Goal: Transaction & Acquisition: Purchase product/service

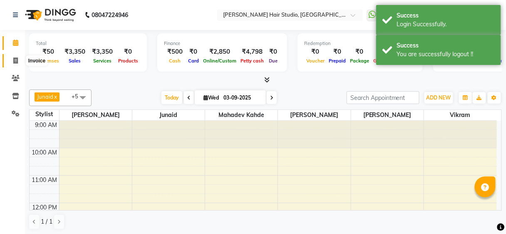
click at [17, 59] on span at bounding box center [15, 61] width 15 height 10
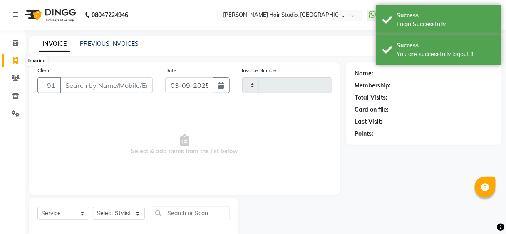
click at [17, 59] on span at bounding box center [15, 61] width 15 height 10
select select "service"
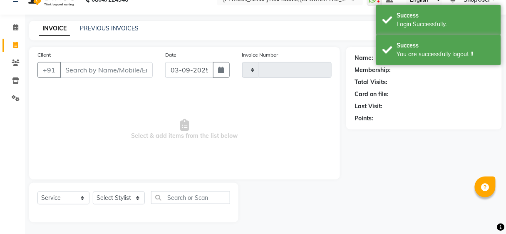
type input "4917"
select select "627"
click at [123, 72] on input "Client" at bounding box center [106, 70] width 93 height 16
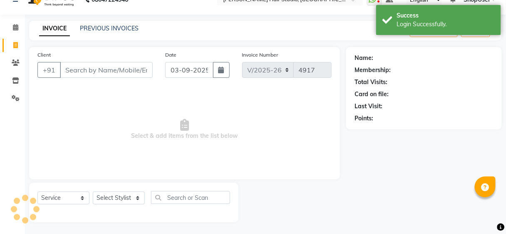
scroll to position [0, 0]
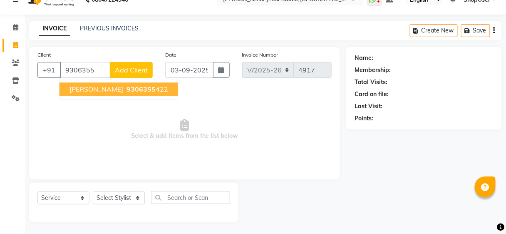
click at [142, 86] on ngb-highlight "9306355 422" at bounding box center [146, 89] width 43 height 8
type input "9306355422"
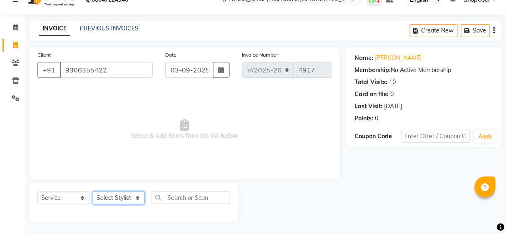
click at [124, 198] on select "Select Stylist [PERSON_NAME] [PERSON_NAME] Avinash [PERSON_NAME] kahde [PERSON_…" at bounding box center [119, 198] width 52 height 13
select select "32802"
click at [93, 192] on select "Select Stylist [PERSON_NAME] [PERSON_NAME] Avinash [PERSON_NAME] kahde [PERSON_…" at bounding box center [119, 198] width 52 height 13
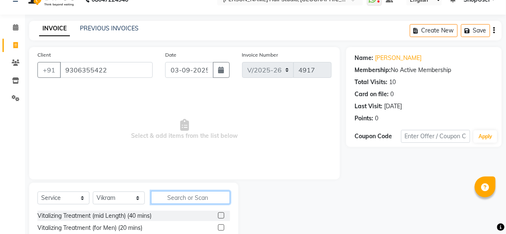
click at [213, 201] on input "text" at bounding box center [190, 197] width 79 height 13
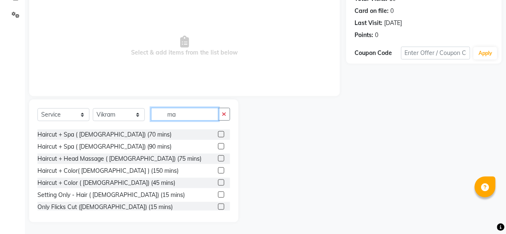
scroll to position [300, 0]
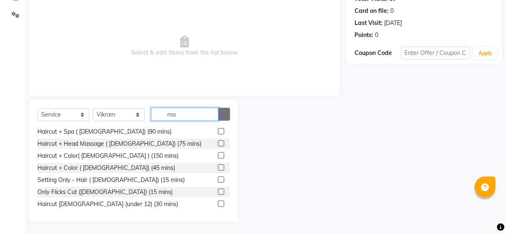
type input "ma"
click at [220, 115] on button "button" at bounding box center [224, 114] width 12 height 13
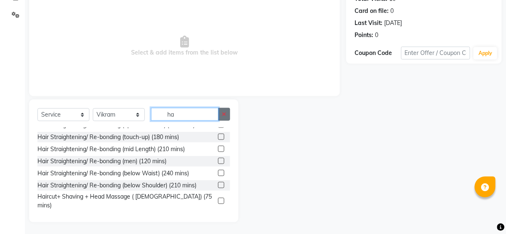
scroll to position [34, 0]
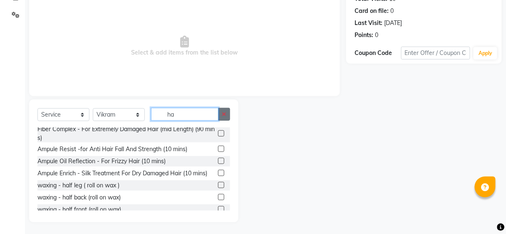
type input "h"
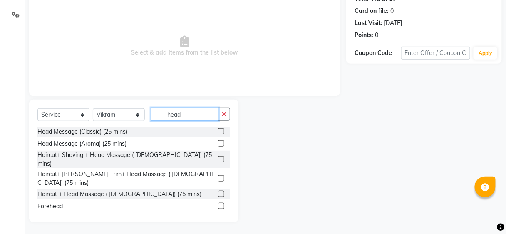
scroll to position [13, 0]
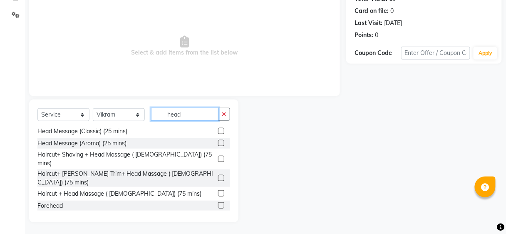
type input "head"
click at [219, 173] on div at bounding box center [224, 178] width 12 height 10
click at [218, 175] on label at bounding box center [221, 178] width 6 height 6
click at [218, 176] on input "checkbox" at bounding box center [220, 178] width 5 height 5
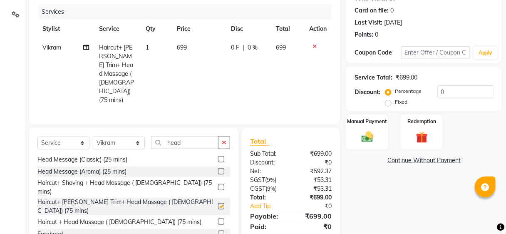
checkbox input "false"
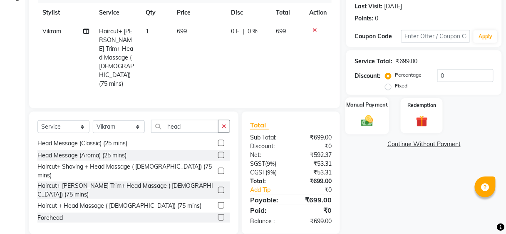
click at [364, 107] on label "Manual Payment" at bounding box center [368, 105] width 42 height 8
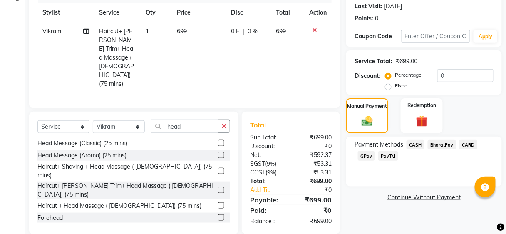
click at [446, 145] on span "BharatPay" at bounding box center [442, 145] width 28 height 10
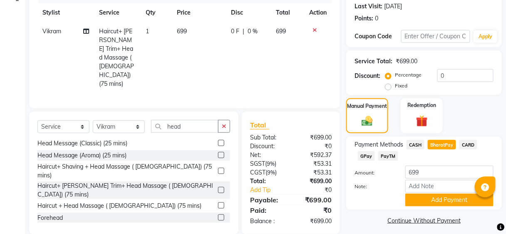
scroll to position [120, 0]
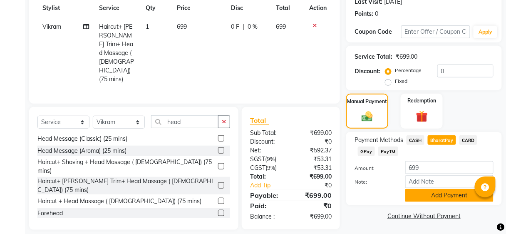
click at [422, 194] on button "Add Payment" at bounding box center [450, 195] width 88 height 13
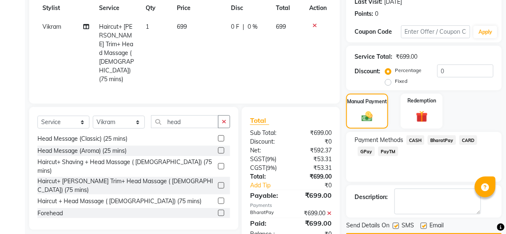
scroll to position [143, 0]
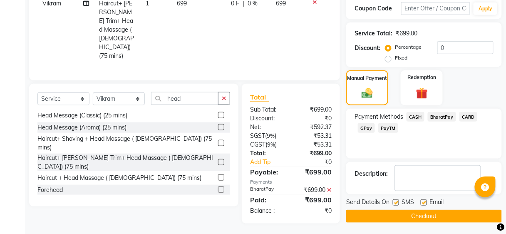
click at [422, 217] on button "Checkout" at bounding box center [424, 216] width 156 height 13
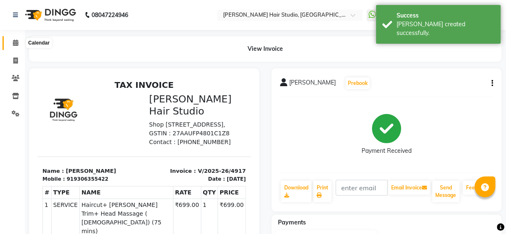
click at [13, 47] on span at bounding box center [15, 43] width 15 height 10
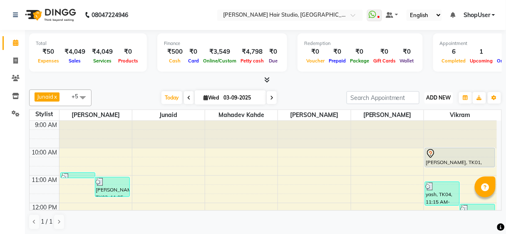
click at [441, 93] on button "ADD NEW Toggle Dropdown" at bounding box center [439, 98] width 29 height 12
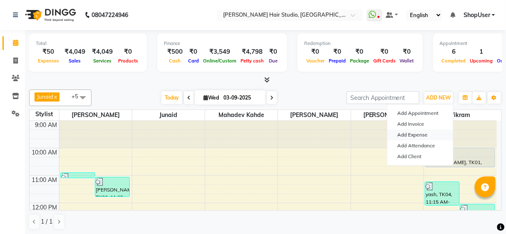
click at [412, 133] on link "Add Expense" at bounding box center [421, 135] width 66 height 11
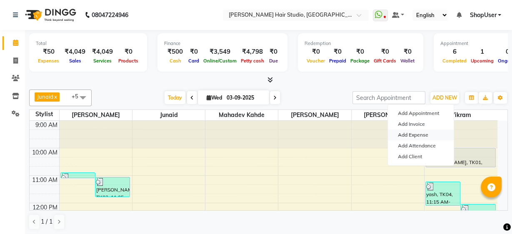
select select "589"
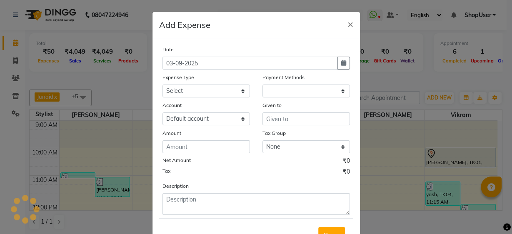
select select "1"
select select "2441"
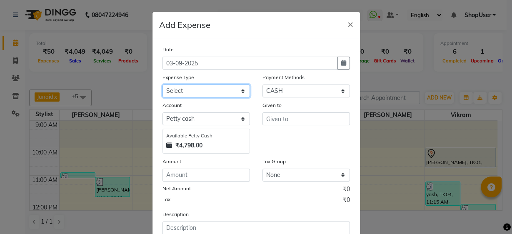
click at [187, 89] on select "Select Advance Salary Bank charges Car maintenance Cash transfer to bank Cash t…" at bounding box center [205, 91] width 87 height 13
select select "10"
click at [162, 85] on select "Select Advance Salary Bank charges Car maintenance Cash transfer to bank Cash t…" at bounding box center [205, 91] width 87 height 13
click at [302, 106] on div "Given to" at bounding box center [305, 107] width 87 height 12
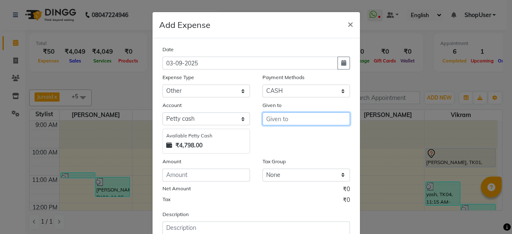
click at [298, 117] on input "text" at bounding box center [305, 118] width 87 height 13
drag, startPoint x: 277, startPoint y: 131, endPoint x: 233, endPoint y: 147, distance: 46.8
click at [277, 131] on button "Shop User" at bounding box center [295, 136] width 66 height 13
type input "ShopUser"
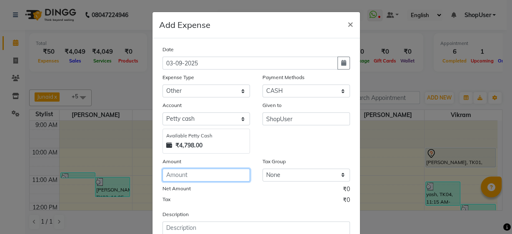
click at [212, 172] on input "number" at bounding box center [205, 175] width 87 height 13
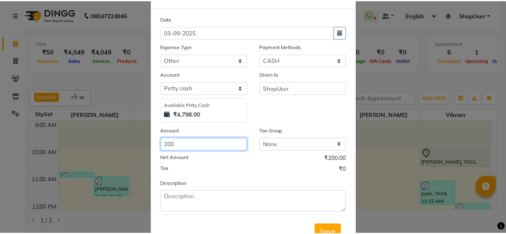
scroll to position [62, 0]
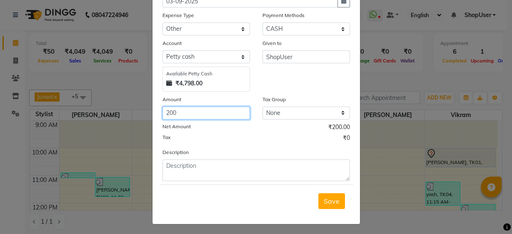
type input "200"
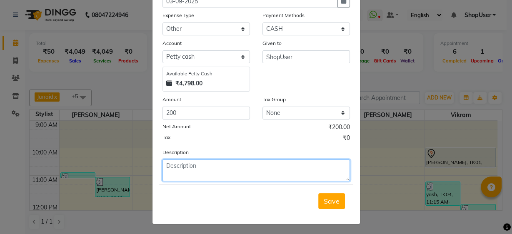
click at [266, 174] on textarea at bounding box center [255, 171] width 187 height 22
type textarea "yesterday vikram daily incentive sale 7369=200"
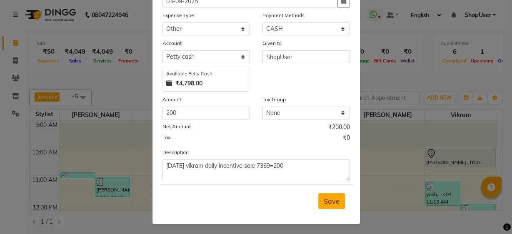
click at [329, 200] on span "Save" at bounding box center [332, 201] width 16 height 8
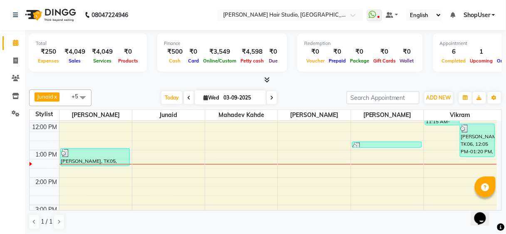
scroll to position [100, 0]
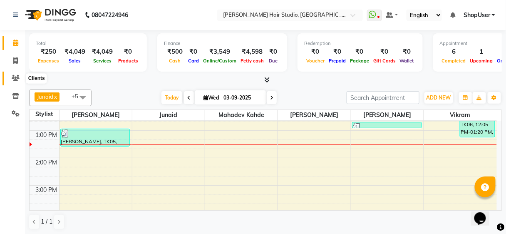
click at [15, 80] on icon at bounding box center [16, 78] width 8 height 6
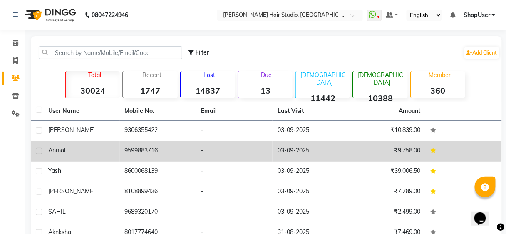
click at [95, 147] on div "Anmol" at bounding box center [81, 150] width 67 height 9
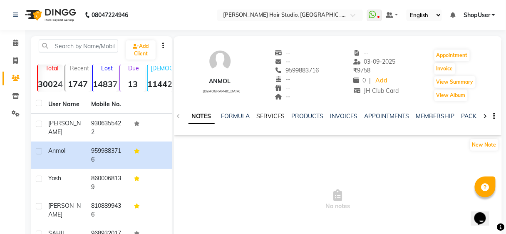
drag, startPoint x: 283, startPoint y: 112, endPoint x: 272, endPoint y: 115, distance: 11.1
click at [280, 113] on div "SERVICES" at bounding box center [271, 116] width 28 height 9
click at [272, 115] on link "SERVICES" at bounding box center [271, 115] width 28 height 7
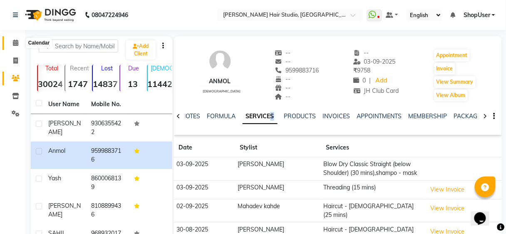
click at [13, 43] on icon at bounding box center [15, 43] width 5 height 6
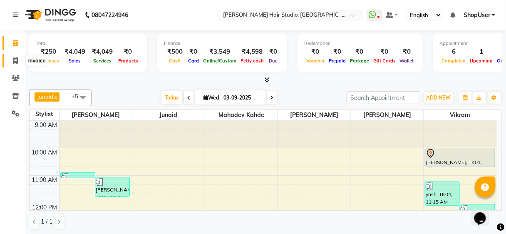
click at [10, 60] on span at bounding box center [15, 61] width 15 height 10
select select "service"
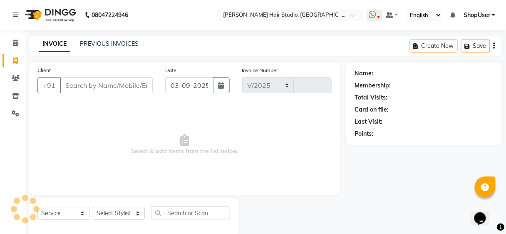
select select "627"
type input "4918"
click at [79, 85] on input "Client" at bounding box center [106, 85] width 93 height 16
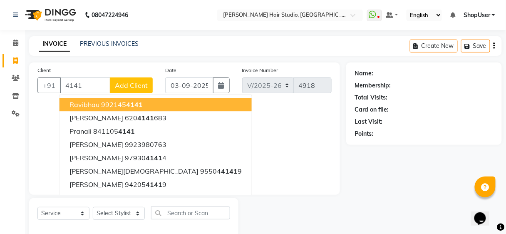
click at [140, 105] on span "4141" at bounding box center [134, 104] width 17 height 8
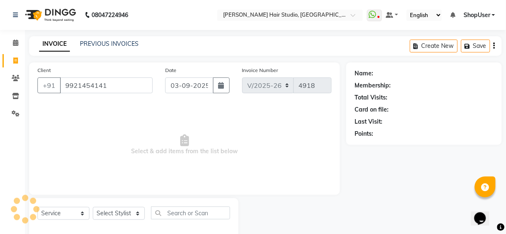
type input "9921454141"
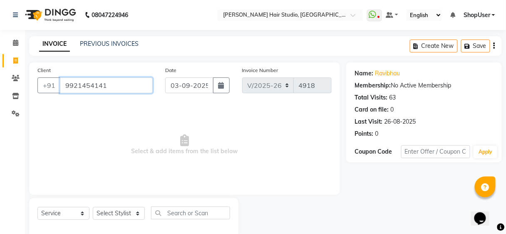
drag, startPoint x: 64, startPoint y: 86, endPoint x: 130, endPoint y: 82, distance: 65.5
click at [130, 82] on input "9921454141" at bounding box center [106, 85] width 93 height 16
click at [147, 128] on span "Select & add items from the list below" at bounding box center [184, 144] width 294 height 83
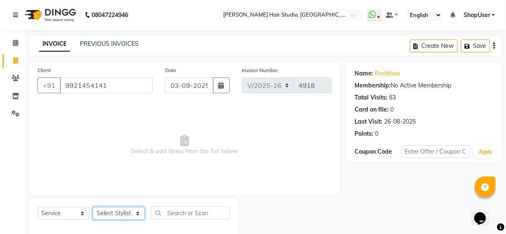
click at [124, 211] on select "Select Stylist [PERSON_NAME] [PERSON_NAME] Avinash [PERSON_NAME] kahde [PERSON_…" at bounding box center [119, 213] width 52 height 13
select select "32802"
click at [93, 207] on select "Select Stylist [PERSON_NAME] [PERSON_NAME] Avinash [PERSON_NAME] kahde [PERSON_…" at bounding box center [119, 213] width 52 height 13
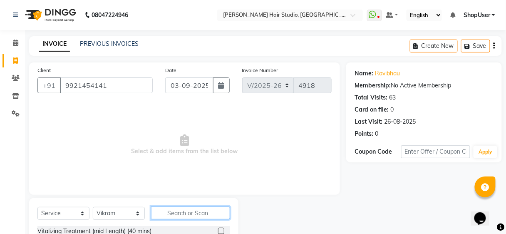
click at [162, 210] on input "text" at bounding box center [190, 213] width 79 height 13
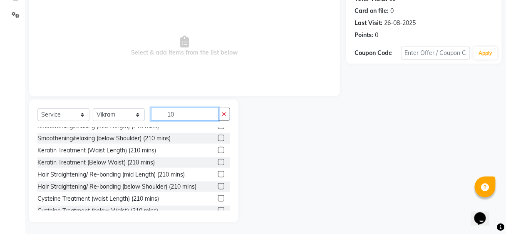
scroll to position [141, 0]
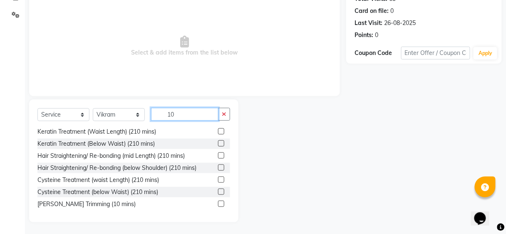
type input "10"
click at [218, 202] on label at bounding box center [221, 204] width 6 height 6
click at [218, 202] on input "checkbox" at bounding box center [220, 204] width 5 height 5
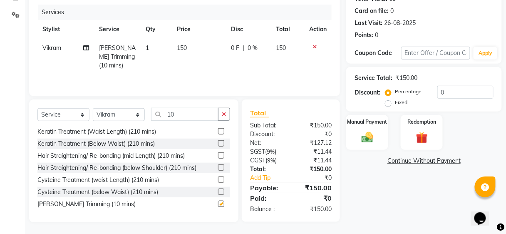
checkbox input "false"
click at [332, 179] on div "₹0" at bounding box center [318, 178] width 39 height 9
click at [330, 177] on div "₹0" at bounding box center [318, 178] width 39 height 9
click at [225, 117] on button "button" at bounding box center [224, 114] width 12 height 13
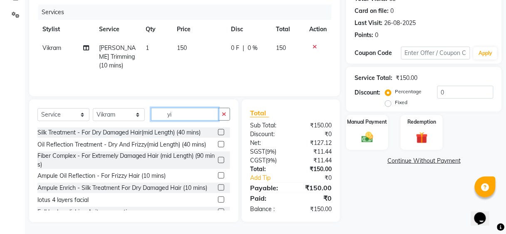
scroll to position [98, 0]
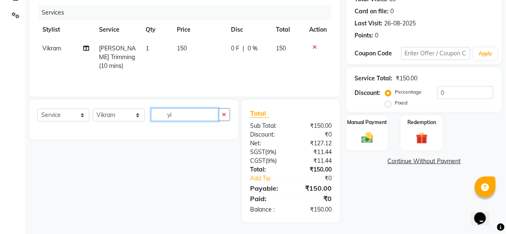
type input "y"
type input "t"
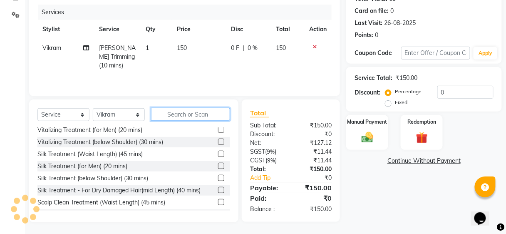
scroll to position [0, 0]
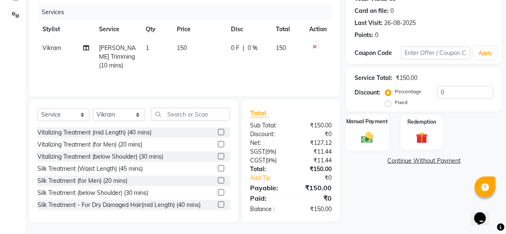
click at [370, 130] on img at bounding box center [368, 137] width 20 height 14
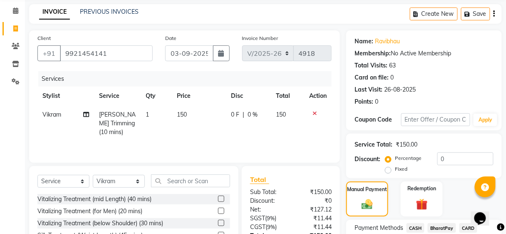
scroll to position [99, 0]
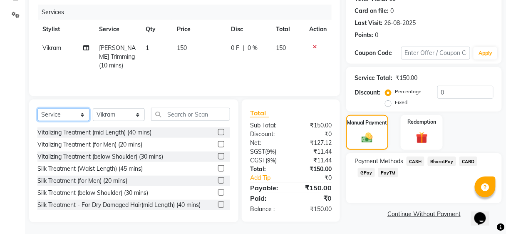
click at [74, 111] on select "Select Service Product Membership Package Voucher Prepaid Gift Card" at bounding box center [63, 114] width 52 height 13
click at [37, 108] on select "Select Service Product Membership Package Voucher Prepaid Gift Card" at bounding box center [63, 114] width 52 height 13
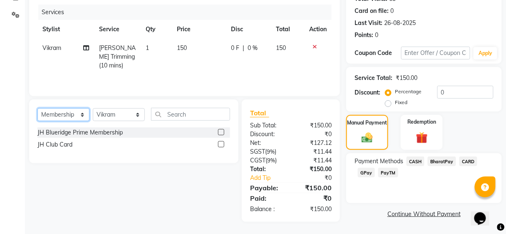
scroll to position [98, 0]
click at [223, 145] on label at bounding box center [221, 145] width 6 height 6
click at [223, 145] on input "checkbox" at bounding box center [220, 144] width 5 height 5
select select "select"
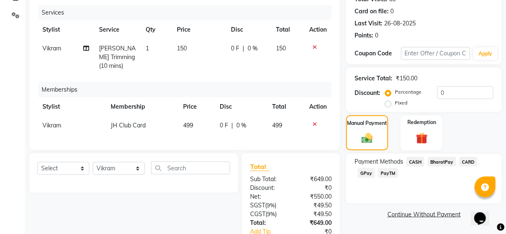
click at [243, 125] on td "0 F | 0 %" at bounding box center [241, 125] width 52 height 19
select select "32802"
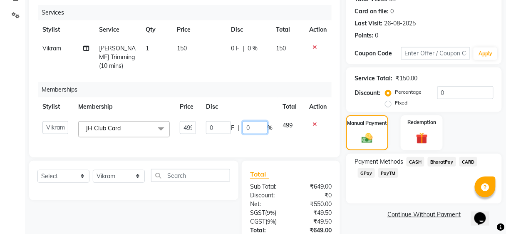
click at [254, 121] on input "0" at bounding box center [255, 127] width 25 height 13
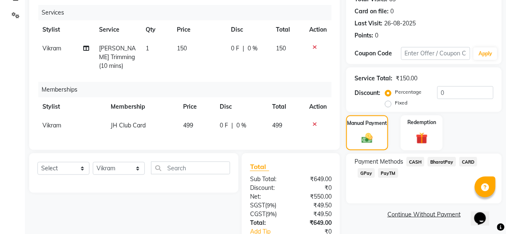
click at [229, 121] on div "0 F | 0 %" at bounding box center [241, 125] width 42 height 9
select select "32802"
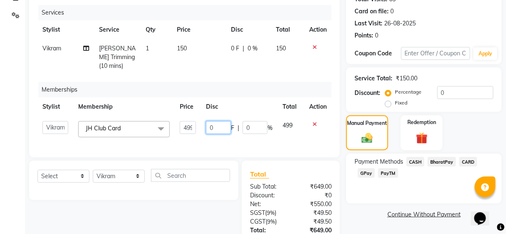
click at [223, 121] on input "0" at bounding box center [218, 127] width 25 height 13
type input "400"
click at [268, 68] on div "Services Stylist Service Qty Price Disc Total Action Vikram Beard Trimming (10 …" at bounding box center [184, 77] width 294 height 144
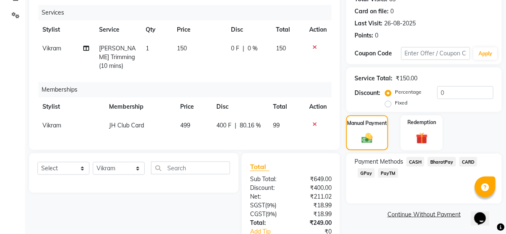
click at [264, 52] on div "0 F | 0 %" at bounding box center [249, 48] width 35 height 9
select select "32802"
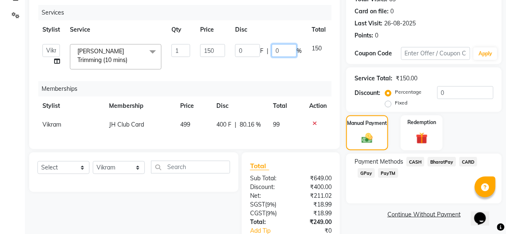
click at [285, 48] on input "0" at bounding box center [284, 50] width 25 height 13
type input "20"
click at [302, 22] on tr "Stylist Service Qty Price Disc Total Action" at bounding box center [197, 29] width 321 height 19
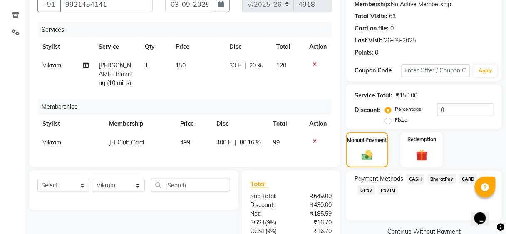
scroll to position [148, 0]
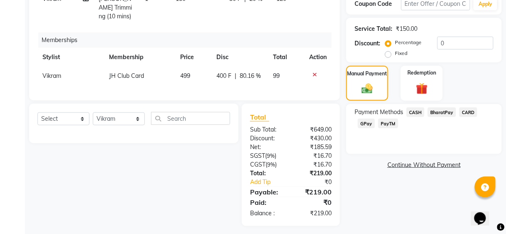
click at [447, 114] on span "BharatPay" at bounding box center [442, 112] width 28 height 10
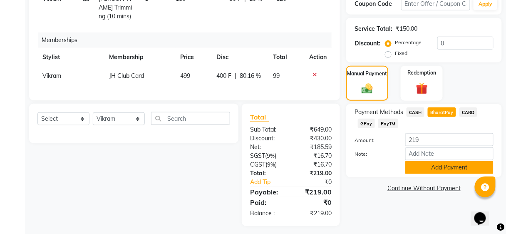
click at [449, 171] on button "Add Payment" at bounding box center [450, 167] width 88 height 13
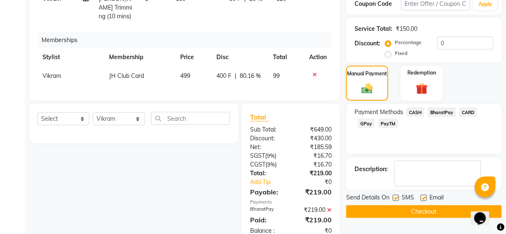
click at [438, 211] on button "Checkout" at bounding box center [424, 211] width 156 height 13
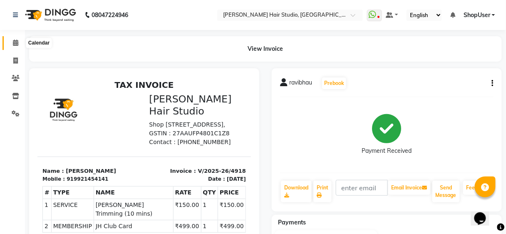
click at [9, 38] on span at bounding box center [15, 43] width 15 height 10
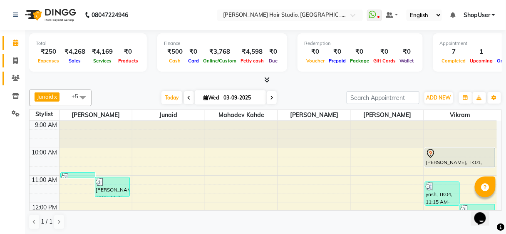
drag, startPoint x: 16, startPoint y: 60, endPoint x: 10, endPoint y: 74, distance: 15.6
click at [16, 59] on icon at bounding box center [15, 60] width 5 height 6
select select "627"
select select "service"
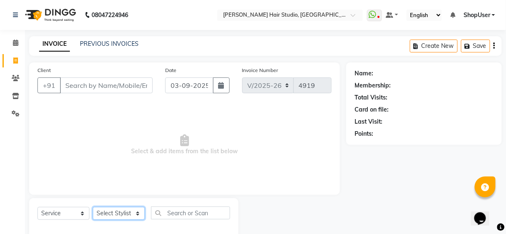
click at [122, 210] on select "Select Stylist [PERSON_NAME] [PERSON_NAME] Avinash [PERSON_NAME] kahde [PERSON_…" at bounding box center [119, 213] width 52 height 13
select select "88870"
click at [93, 207] on select "Select Stylist [PERSON_NAME] [PERSON_NAME] Avinash [PERSON_NAME] kahde [PERSON_…" at bounding box center [119, 213] width 52 height 13
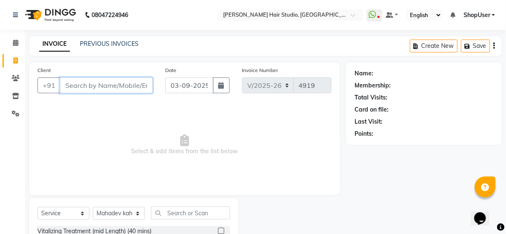
click at [133, 84] on input "Client" at bounding box center [106, 85] width 93 height 16
click at [91, 85] on input "98606154547" at bounding box center [85, 85] width 50 height 16
type input "9860614547"
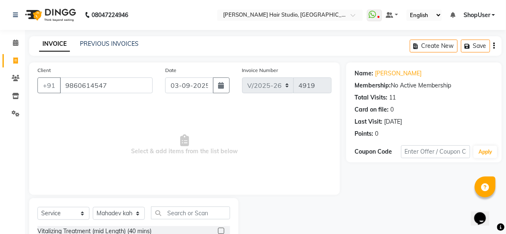
click at [136, 150] on span "Select & add items from the list below" at bounding box center [184, 144] width 294 height 83
click at [175, 214] on input "text" at bounding box center [190, 213] width 79 height 13
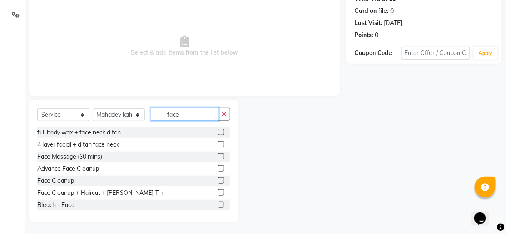
type input "face"
drag, startPoint x: 215, startPoint y: 192, endPoint x: 214, endPoint y: 187, distance: 4.9
click at [218, 192] on label at bounding box center [221, 192] width 6 height 6
click at [218, 192] on input "checkbox" at bounding box center [220, 192] width 5 height 5
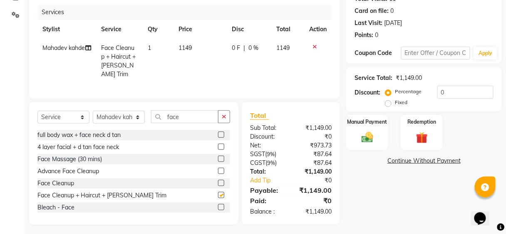
checkbox input "false"
click at [376, 137] on img at bounding box center [368, 137] width 20 height 14
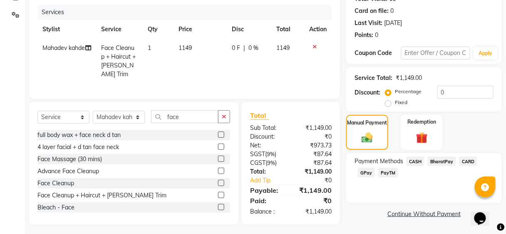
click at [439, 160] on span "BharatPay" at bounding box center [442, 162] width 28 height 10
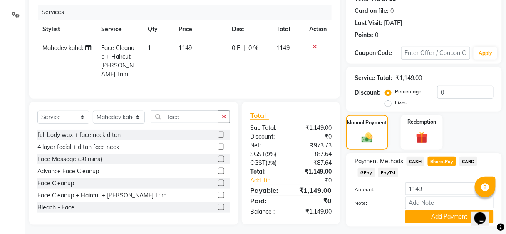
scroll to position [120, 0]
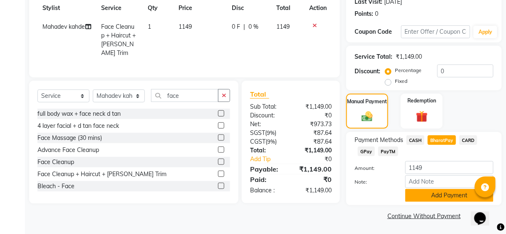
click at [416, 194] on button "Add Payment" at bounding box center [450, 195] width 88 height 13
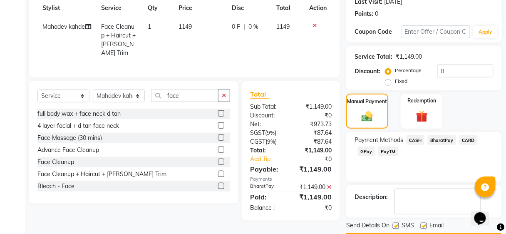
scroll to position [143, 0]
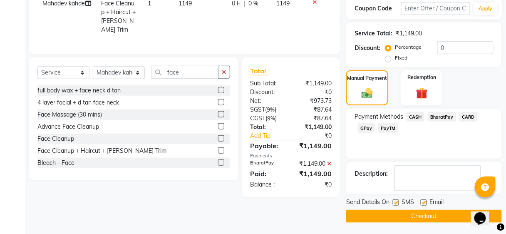
click at [405, 216] on button "Checkout" at bounding box center [424, 216] width 156 height 13
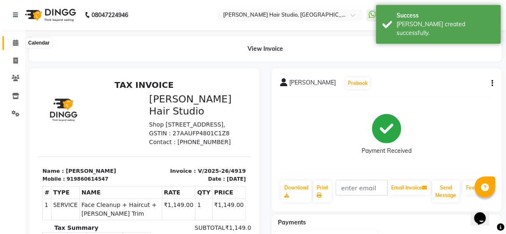
click at [13, 43] on icon at bounding box center [15, 43] width 5 height 6
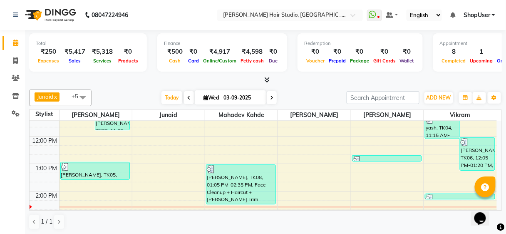
scroll to position [133, 0]
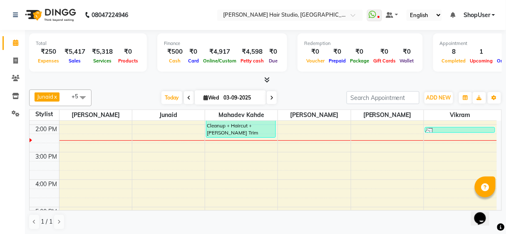
click at [27, 76] on div "Total ₹250 Expenses ₹5,417 Sales ₹5,318 Services ₹0 Products Finance ₹500 Cash …" at bounding box center [265, 132] width 481 height 205
click at [0, 78] on li "Clients" at bounding box center [12, 79] width 25 height 18
click at [13, 79] on icon at bounding box center [16, 78] width 8 height 6
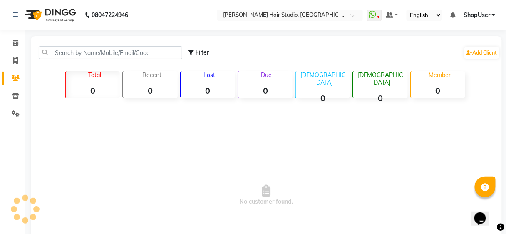
click at [13, 79] on icon at bounding box center [16, 78] width 8 height 6
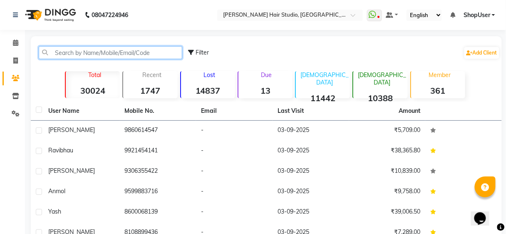
click at [96, 57] on input "text" at bounding box center [111, 52] width 144 height 13
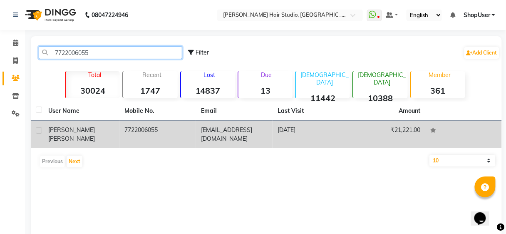
type input "7722006055"
click at [229, 132] on td "sushilkumarsundara@rediffmail.com" at bounding box center [234, 134] width 77 height 27
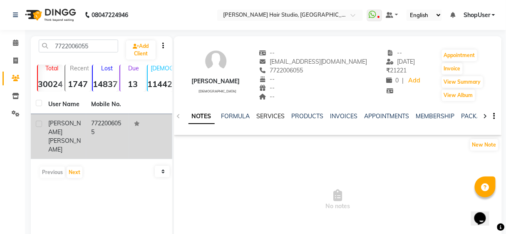
click at [269, 118] on link "SERVICES" at bounding box center [271, 115] width 28 height 7
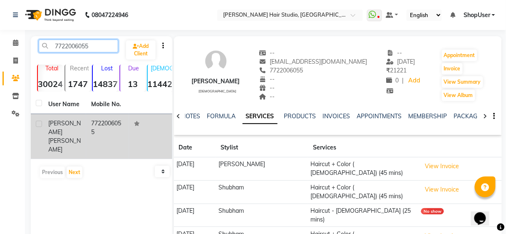
drag, startPoint x: 52, startPoint y: 45, endPoint x: 112, endPoint y: 42, distance: 59.2
click at [112, 42] on input "7722006055" at bounding box center [79, 46] width 80 height 13
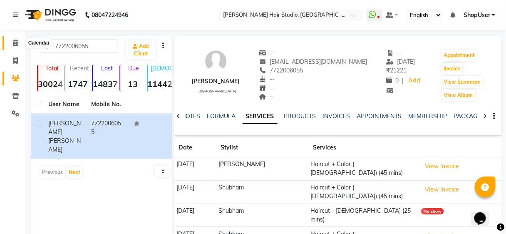
click at [15, 44] on icon at bounding box center [15, 43] width 5 height 6
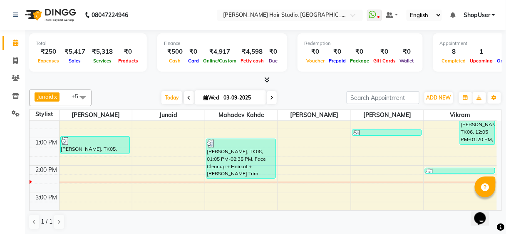
scroll to position [100, 0]
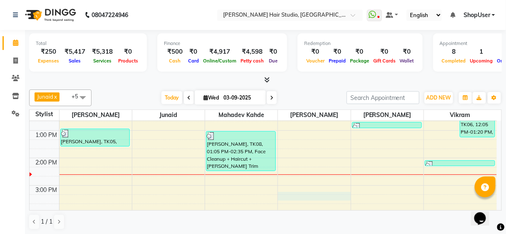
click at [296, 193] on div "9:00 AM 10:00 AM 11:00 AM 12:00 PM 1:00 PM 2:00 PM 3:00 PM 4:00 PM 5:00 PM 6:00…" at bounding box center [264, 213] width 468 height 384
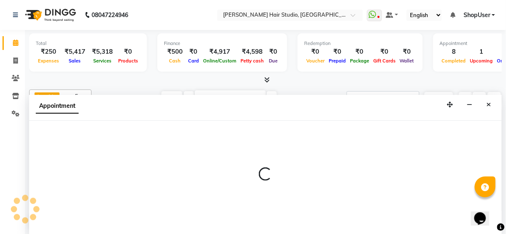
scroll to position [0, 0]
select select "80555"
select select "915"
select select "tentative"
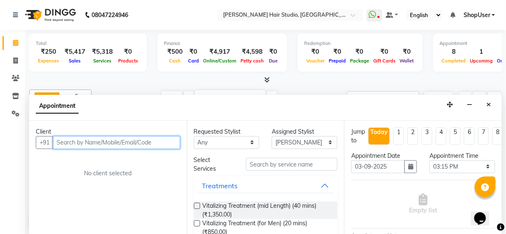
click at [160, 144] on input "text" at bounding box center [116, 142] width 127 height 13
paste input "7722006055"
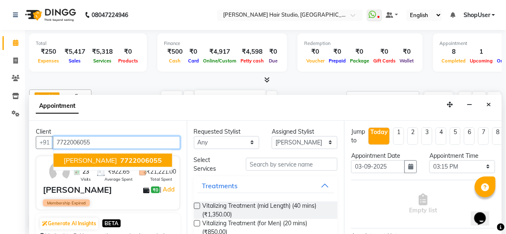
click at [158, 157] on span "7722006055" at bounding box center [142, 160] width 42 height 8
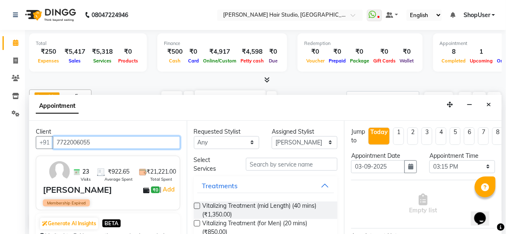
type input "7722006055"
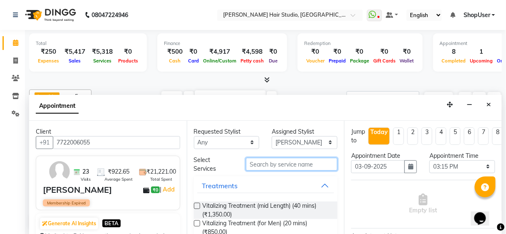
click at [272, 166] on input "text" at bounding box center [292, 164] width 92 height 13
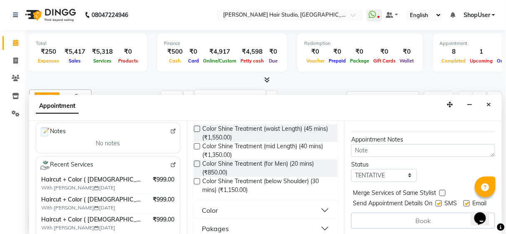
scroll to position [86, 0]
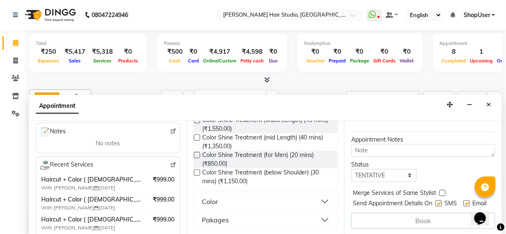
type input "colo"
click at [237, 221] on button "Pakages" at bounding box center [265, 219] width 137 height 15
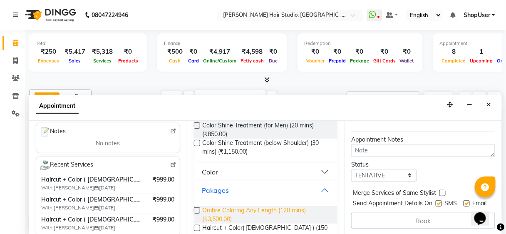
scroll to position [144, 0]
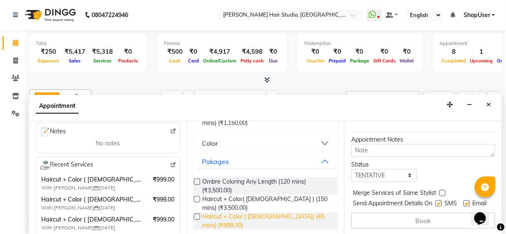
drag, startPoint x: 215, startPoint y: 217, endPoint x: 241, endPoint y: 215, distance: 25.9
click at [216, 217] on span "Haircut + Color ( Male) (45 mins) (₹999.00)" at bounding box center [267, 220] width 129 height 17
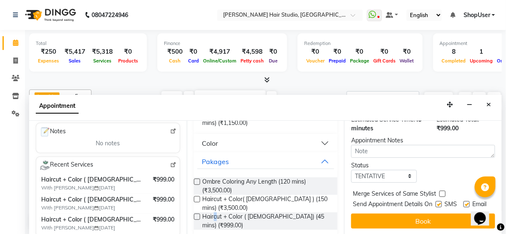
checkbox input "false"
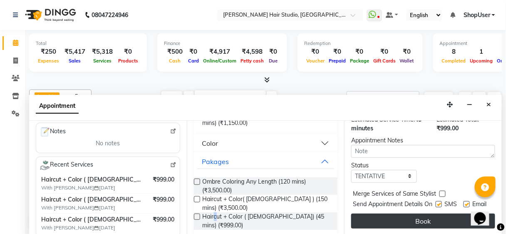
click at [426, 214] on button "Book" at bounding box center [423, 221] width 144 height 15
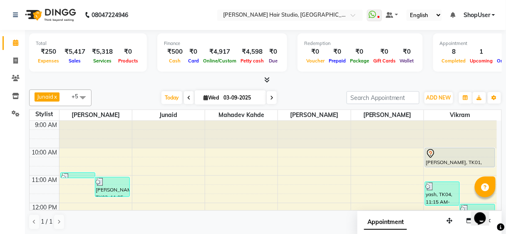
scroll to position [33, 0]
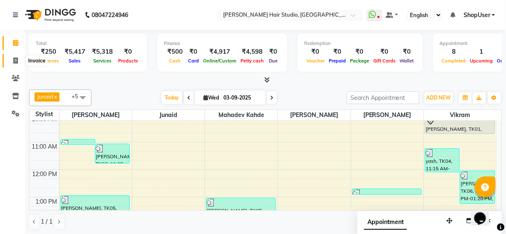
click at [14, 65] on span at bounding box center [15, 61] width 15 height 10
select select "service"
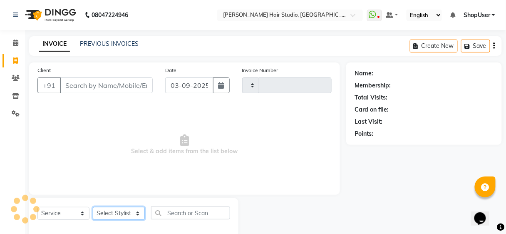
click at [136, 207] on select "Select Stylist" at bounding box center [119, 213] width 52 height 13
type input "4920"
click at [145, 208] on div "Select Service Product Membership Package Voucher Prepaid Gift Card Select Styl…" at bounding box center [133, 217] width 193 height 20
select select "627"
click at [119, 212] on select "Select Stylist" at bounding box center [119, 213] width 52 height 13
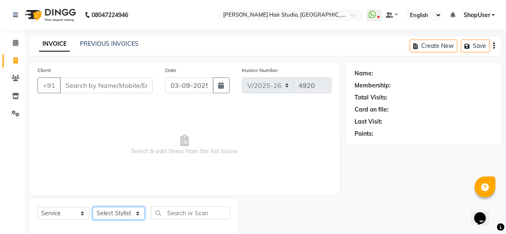
select select "80555"
click at [93, 207] on select "Select Stylist [PERSON_NAME] [PERSON_NAME] Avinash [PERSON_NAME] kahde [PERSON_…" at bounding box center [119, 213] width 52 height 13
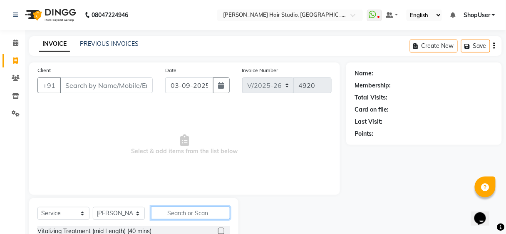
click at [203, 211] on input "text" at bounding box center [190, 213] width 79 height 13
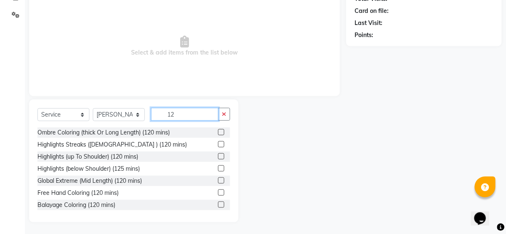
scroll to position [97, 0]
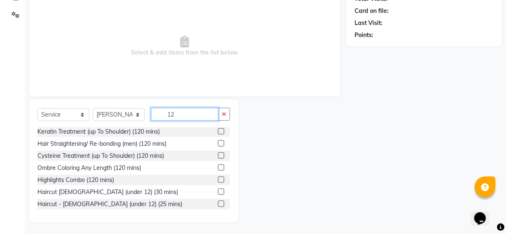
type input "12"
drag, startPoint x: 216, startPoint y: 192, endPoint x: 217, endPoint y: 165, distance: 26.7
click at [218, 192] on label at bounding box center [221, 192] width 6 height 6
click at [218, 192] on input "checkbox" at bounding box center [220, 191] width 5 height 5
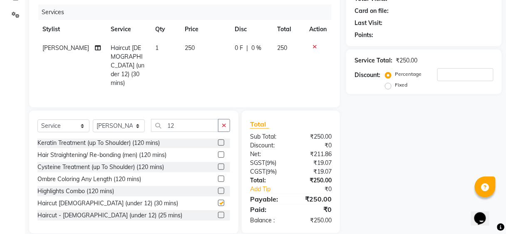
checkbox input "false"
drag, startPoint x: 230, startPoint y: 103, endPoint x: 222, endPoint y: 113, distance: 12.4
click at [225, 111] on div "Select Service Product Membership Package Voucher Prepaid Gift Card Select Styl…" at bounding box center [133, 172] width 209 height 123
click at [222, 119] on button "button" at bounding box center [224, 125] width 12 height 13
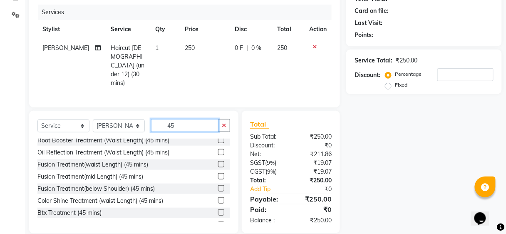
scroll to position [194, 0]
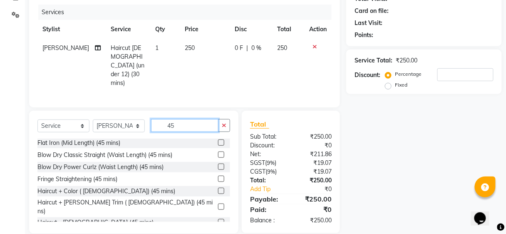
type input "45"
click at [218, 219] on label at bounding box center [221, 222] width 6 height 6
click at [218, 220] on input "checkbox" at bounding box center [220, 222] width 5 height 5
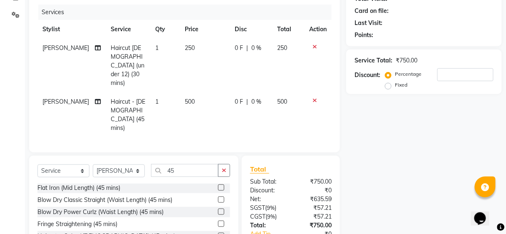
checkbox input "false"
click at [48, 98] on span "[PERSON_NAME]" at bounding box center [65, 101] width 47 height 7
select select "80555"
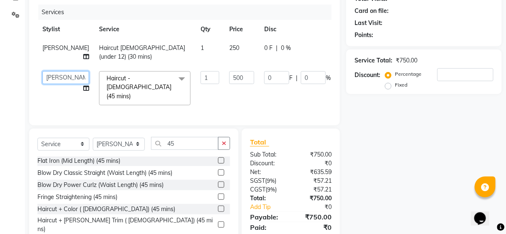
click at [54, 80] on select "[PERSON_NAME] [PERSON_NAME] Avinash [PERSON_NAME] kahde [PERSON_NAME] Pawan [PE…" at bounding box center [65, 77] width 47 height 13
select select "50524"
click at [235, 73] on input "500" at bounding box center [241, 77] width 25 height 13
type input "5"
type input "400"
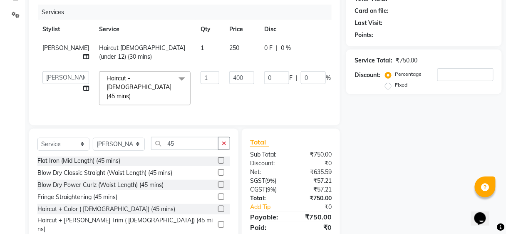
click at [289, 95] on tr "Ajinkya Anuja Arunesh Avinash Junaid Mahadev kahde Mohammad Pawan Krishna Rushi…" at bounding box center [212, 88] width 350 height 44
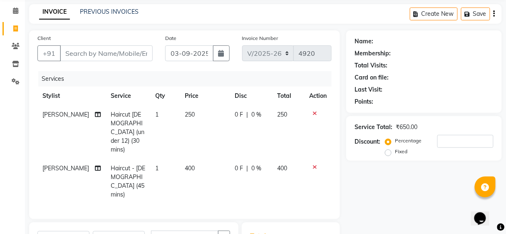
scroll to position [132, 0]
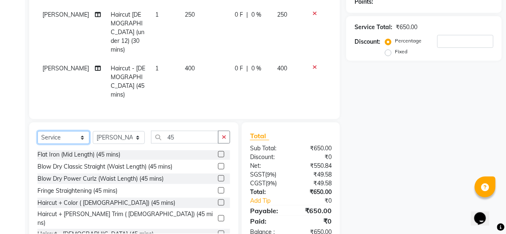
click at [80, 131] on select "Select Service Product Membership Package Voucher Prepaid Gift Card" at bounding box center [63, 137] width 52 height 13
click at [84, 131] on select "Select Service Product Membership Package Voucher Prepaid Gift Card" at bounding box center [63, 137] width 52 height 13
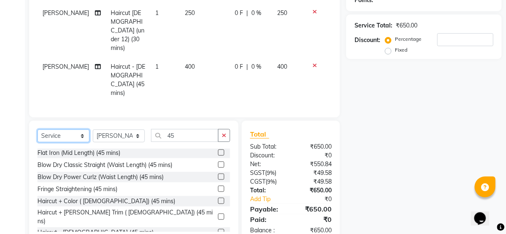
click at [80, 130] on select "Select Service Product Membership Package Voucher Prepaid Gift Card" at bounding box center [63, 136] width 52 height 13
click at [37, 130] on select "Select Service Product Membership Package Voucher Prepaid Gift Card" at bounding box center [63, 136] width 52 height 13
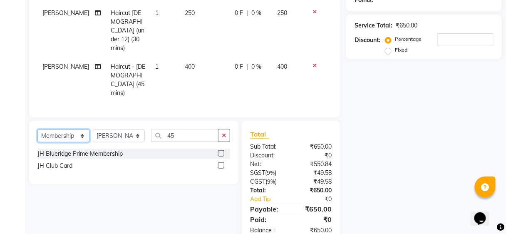
scroll to position [133, 0]
click at [221, 163] on label at bounding box center [221, 166] width 6 height 6
click at [221, 164] on input "checkbox" at bounding box center [220, 166] width 5 height 5
select select "select"
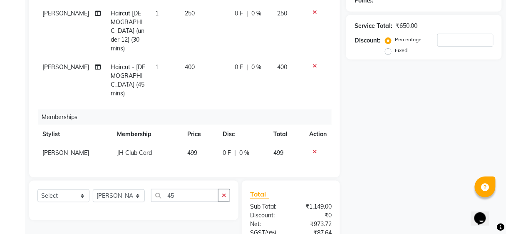
click at [70, 144] on td "[PERSON_NAME]" at bounding box center [74, 153] width 75 height 19
select select "80555"
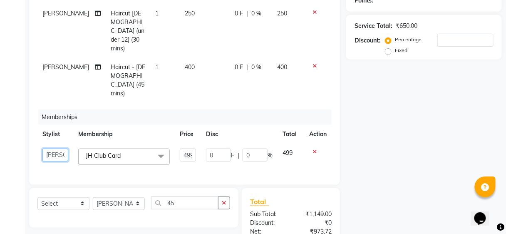
click at [60, 149] on select "[PERSON_NAME] [PERSON_NAME] Avinash [PERSON_NAME] kahde [PERSON_NAME] Pawan [PE…" at bounding box center [55, 155] width 26 height 13
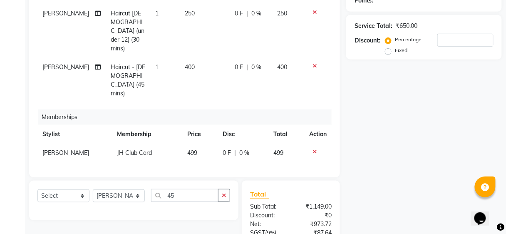
click at [192, 149] on span "499" at bounding box center [192, 152] width 10 height 7
select select "50524"
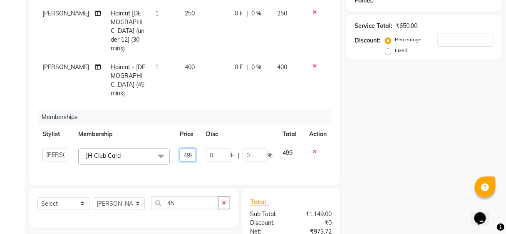
click at [187, 149] on input "499" at bounding box center [188, 155] width 16 height 13
type input "99"
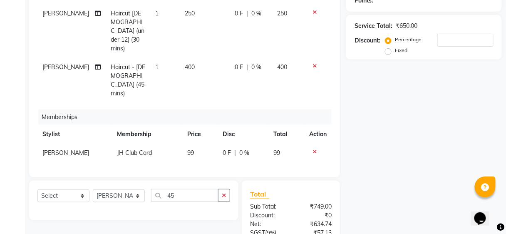
click at [207, 80] on div "Services Stylist Service Qty Price Disc Total Action Mohammad Haircut Female (u…" at bounding box center [184, 69] width 294 height 199
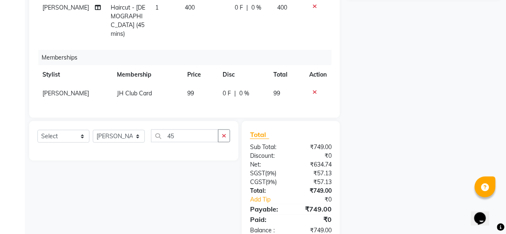
scroll to position [93, 0]
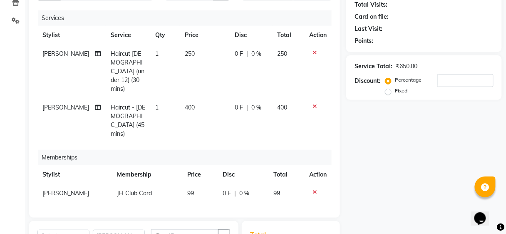
click at [254, 103] on span "0 %" at bounding box center [257, 107] width 10 height 9
select select "50524"
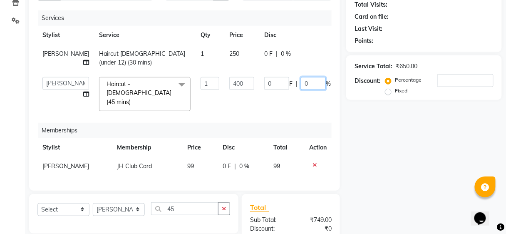
click at [301, 84] on input "0" at bounding box center [313, 83] width 25 height 13
type input "30"
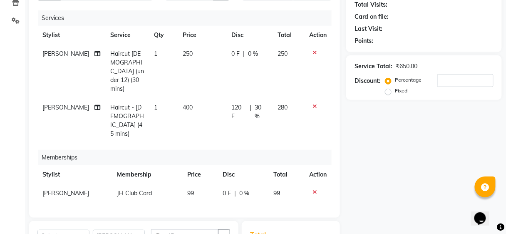
click at [295, 98] on tr "Arunesh Haircut - Female (45 mins) 1 400 120 F | 30 % 280" at bounding box center [184, 120] width 294 height 45
click at [249, 52] on span "0 %" at bounding box center [253, 54] width 10 height 9
select select "80555"
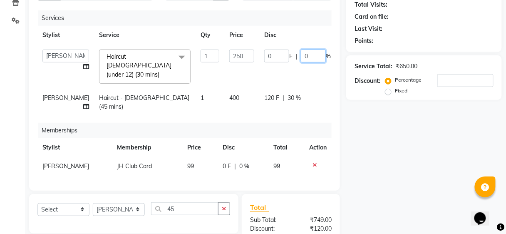
click at [301, 53] on input "0" at bounding box center [313, 56] width 25 height 13
type input "30"
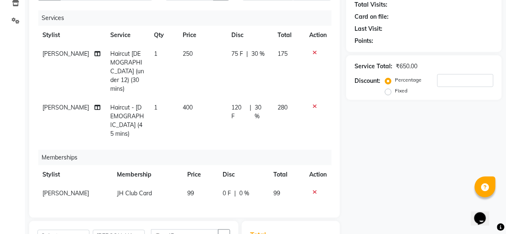
click at [281, 20] on div "Services" at bounding box center [188, 17] width 300 height 15
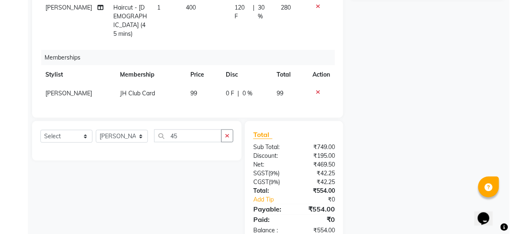
scroll to position [60, 0]
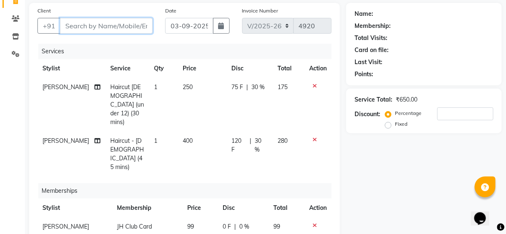
click at [102, 30] on input "Client" at bounding box center [106, 26] width 93 height 16
type input "7"
type input "0"
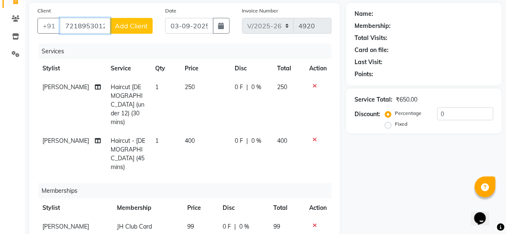
type input "7218953012"
click at [127, 22] on span "Add Client" at bounding box center [131, 26] width 33 height 8
select select "22"
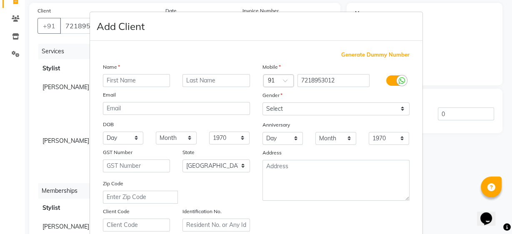
click at [131, 79] on input "text" at bounding box center [136, 80] width 67 height 13
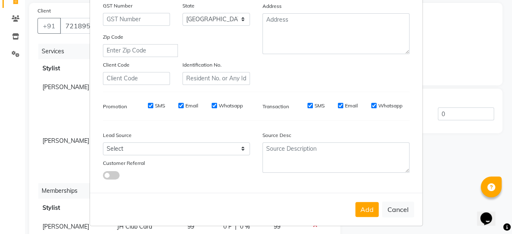
scroll to position [148, 0]
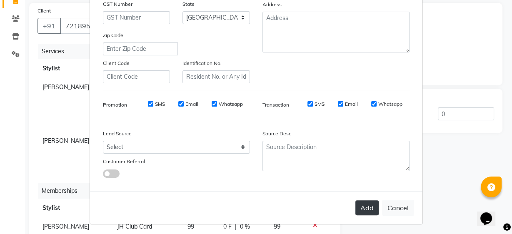
type input "sunanda"
click at [370, 206] on button "Add" at bounding box center [366, 207] width 23 height 15
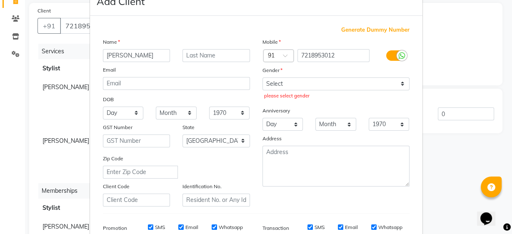
scroll to position [15, 0]
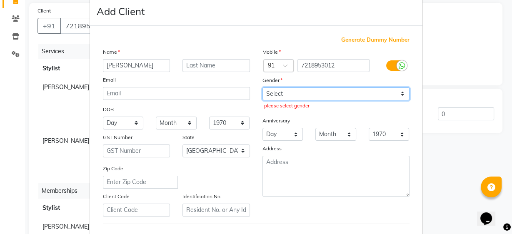
click at [282, 93] on select "Select [DEMOGRAPHIC_DATA] [DEMOGRAPHIC_DATA] Other Prefer Not To Say" at bounding box center [335, 93] width 147 height 13
select select "[DEMOGRAPHIC_DATA]"
click at [262, 87] on select "Select [DEMOGRAPHIC_DATA] [DEMOGRAPHIC_DATA] Other Prefer Not To Say" at bounding box center [335, 93] width 147 height 13
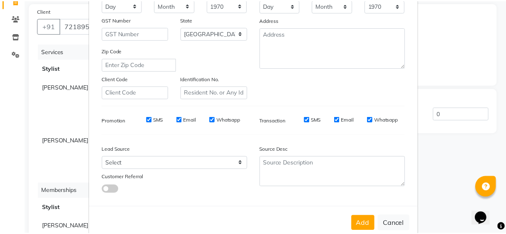
scroll to position [148, 0]
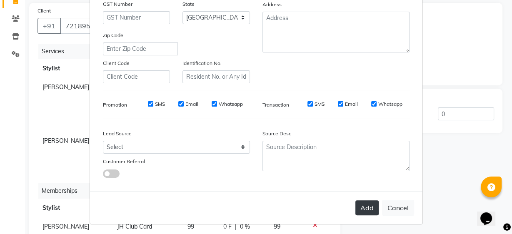
click at [364, 206] on button "Add" at bounding box center [366, 207] width 23 height 15
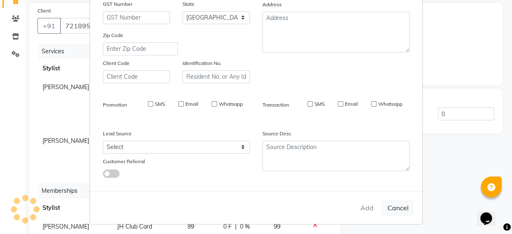
select select
select select "null"
select select
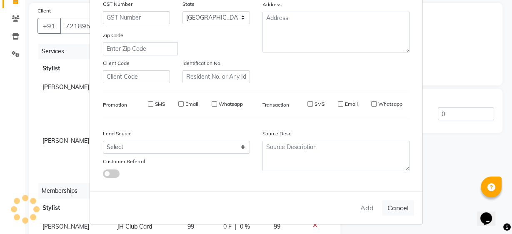
select select
checkbox input "false"
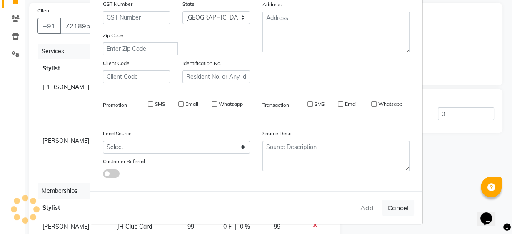
checkbox input "false"
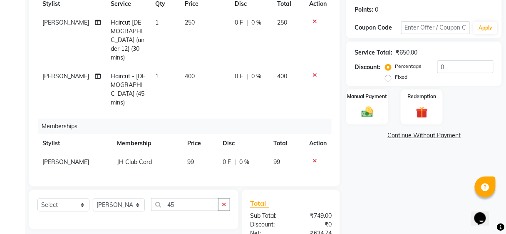
scroll to position [93, 0]
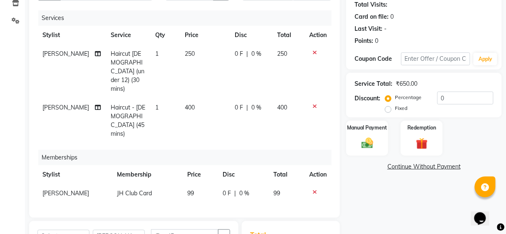
click at [255, 103] on span "0 %" at bounding box center [257, 107] width 10 height 9
select select "50524"
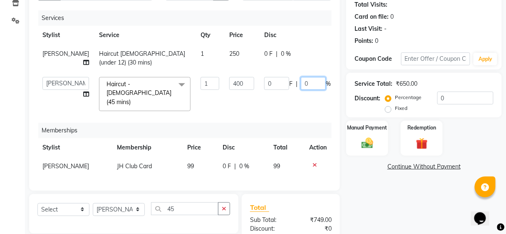
click at [302, 84] on input "0" at bounding box center [313, 83] width 25 height 13
type input "30"
click at [273, 101] on tr "Ajinkya Anuja Arunesh Avinash Junaid Mahadev kahde Mohammad Pawan Krishna Rushi…" at bounding box center [212, 94] width 350 height 44
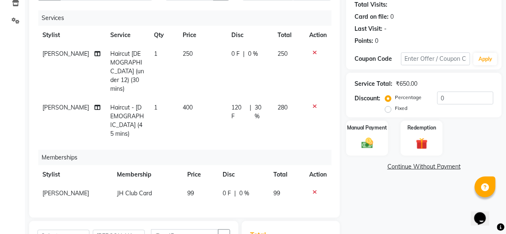
click at [251, 53] on span "0 %" at bounding box center [253, 54] width 10 height 9
select select "80555"
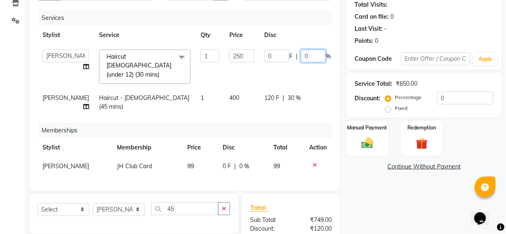
click at [301, 55] on input "0" at bounding box center [313, 56] width 25 height 13
type input "30"
click at [287, 71] on tr "Ajinkya Anuja Arunesh Avinash Junaid Mahadev kahde Mohammad Pawan Krishna Rushi…" at bounding box center [212, 67] width 350 height 44
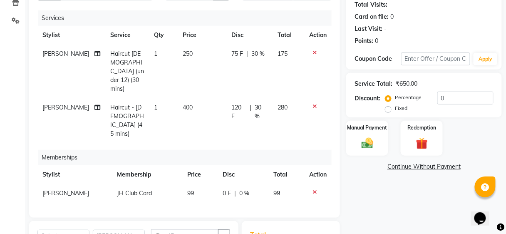
scroll to position [193, 0]
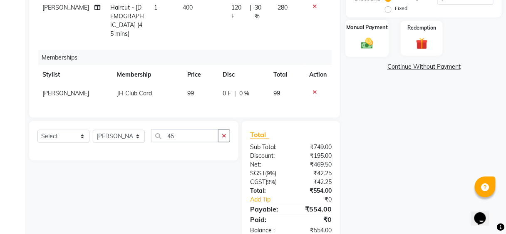
click at [360, 41] on img at bounding box center [368, 43] width 20 height 14
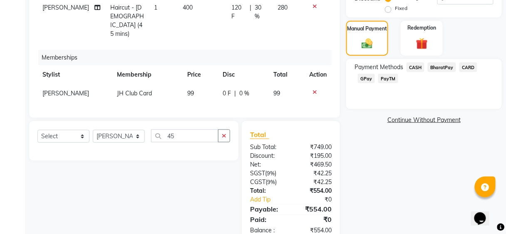
click at [440, 68] on span "BharatPay" at bounding box center [442, 67] width 28 height 10
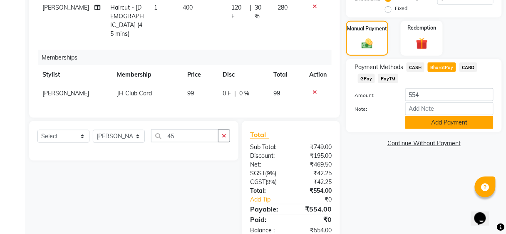
click at [423, 120] on button "Add Payment" at bounding box center [450, 122] width 88 height 13
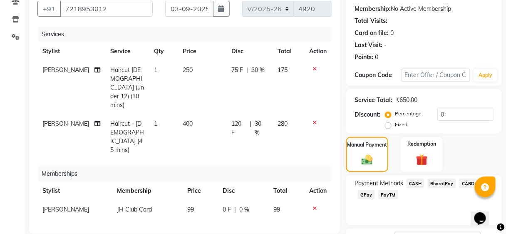
scroll to position [210, 0]
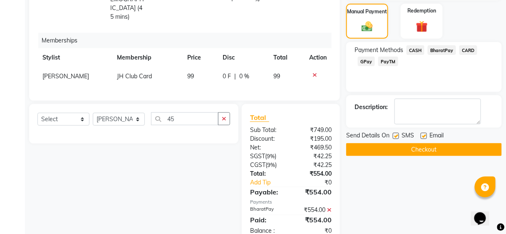
click at [367, 146] on button "Checkout" at bounding box center [424, 149] width 156 height 13
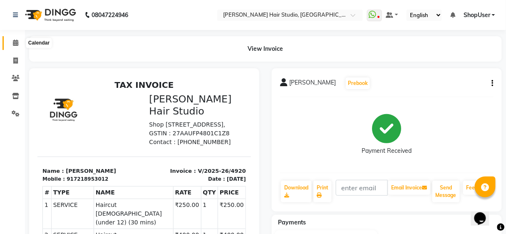
click at [16, 40] on icon at bounding box center [15, 43] width 5 height 6
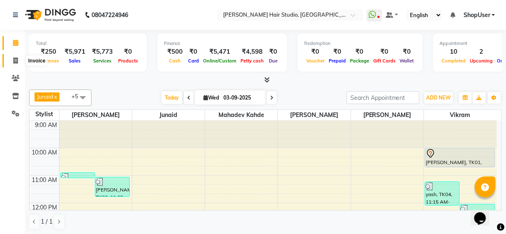
click at [15, 64] on span at bounding box center [15, 61] width 15 height 10
select select "service"
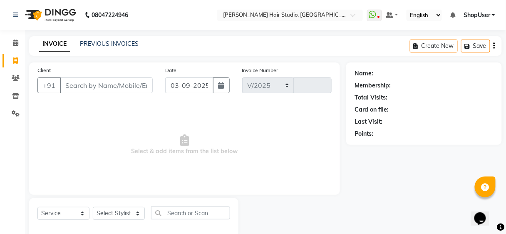
select select "627"
type input "4921"
click at [112, 84] on input "Client" at bounding box center [106, 85] width 93 height 16
type input "9960898985"
click at [112, 84] on button "Add Client" at bounding box center [131, 85] width 43 height 16
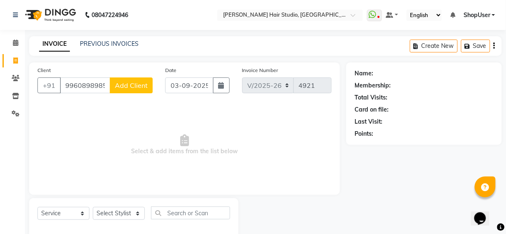
select select "22"
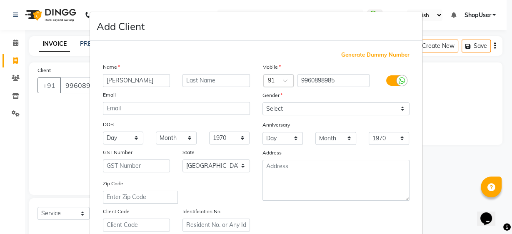
type input "dipali"
click at [298, 108] on select "Select [DEMOGRAPHIC_DATA] [DEMOGRAPHIC_DATA] Other Prefer Not To Say" at bounding box center [335, 108] width 147 height 13
select select "[DEMOGRAPHIC_DATA]"
click at [262, 102] on select "Select [DEMOGRAPHIC_DATA] [DEMOGRAPHIC_DATA] Other Prefer Not To Say" at bounding box center [335, 108] width 147 height 13
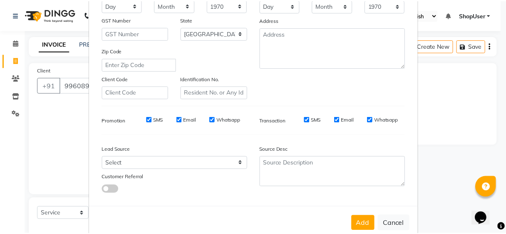
scroll to position [133, 0]
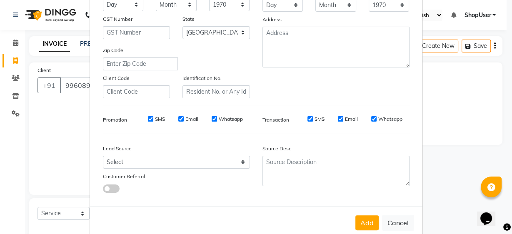
click at [355, 222] on button "Add" at bounding box center [366, 222] width 23 height 15
select select
select select "null"
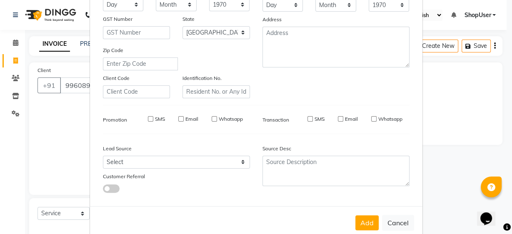
select select
checkbox input "false"
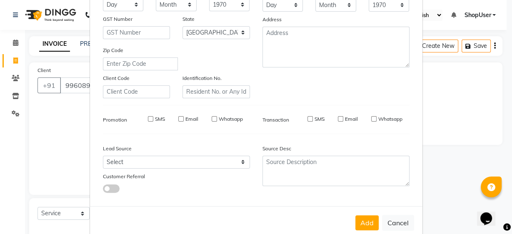
checkbox input "false"
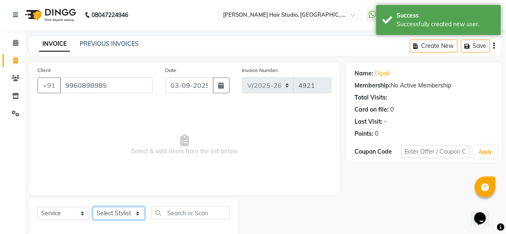
click at [119, 213] on select "Select Stylist [PERSON_NAME] [PERSON_NAME] Avinash [PERSON_NAME] kahde [PERSON_…" at bounding box center [119, 213] width 52 height 13
select select "32802"
click at [93, 207] on select "Select Stylist [PERSON_NAME] [PERSON_NAME] Avinash [PERSON_NAME] kahde [PERSON_…" at bounding box center [119, 213] width 52 height 13
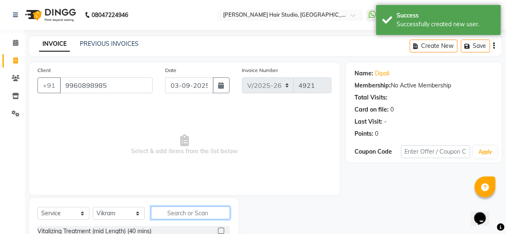
click at [172, 210] on input "text" at bounding box center [190, 213] width 79 height 13
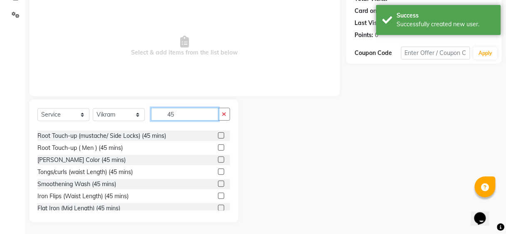
scroll to position [194, 0]
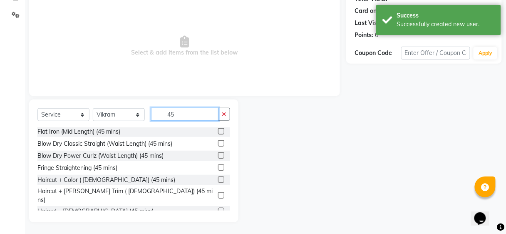
type input "45"
click at [218, 208] on label at bounding box center [221, 211] width 6 height 6
click at [218, 209] on input "checkbox" at bounding box center [220, 211] width 5 height 5
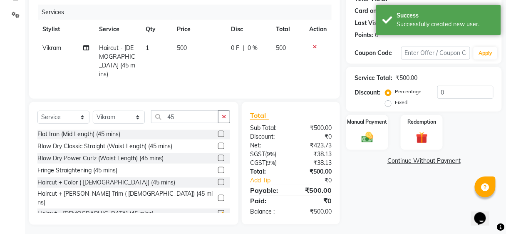
checkbox input "false"
click at [223, 116] on icon "button" at bounding box center [224, 117] width 5 height 6
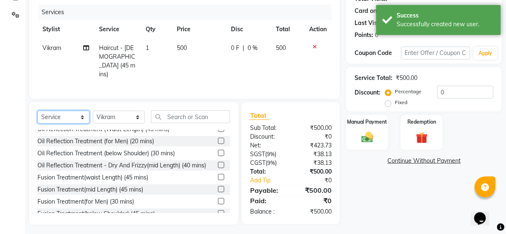
click at [78, 111] on select "Select Service Product Membership Package Voucher Prepaid Gift Card" at bounding box center [63, 117] width 52 height 13
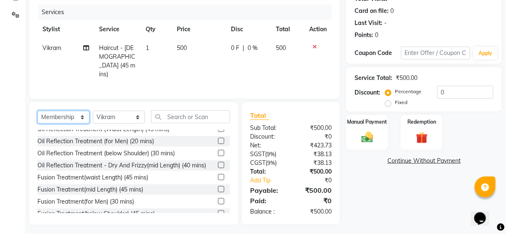
click at [37, 111] on select "Select Service Product Membership Package Voucher Prepaid Gift Card" at bounding box center [63, 117] width 52 height 13
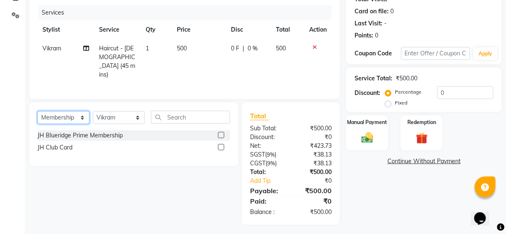
scroll to position [0, 0]
click at [220, 146] on label at bounding box center [221, 147] width 6 height 6
click at [220, 146] on input "checkbox" at bounding box center [220, 147] width 5 height 5
select select "select"
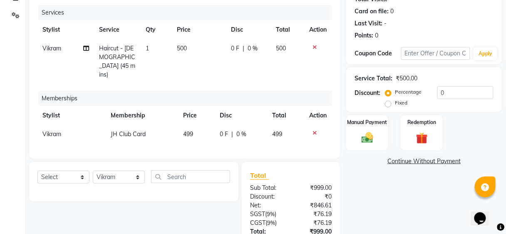
click at [223, 130] on span "0 F" at bounding box center [224, 134] width 8 height 9
select select "32802"
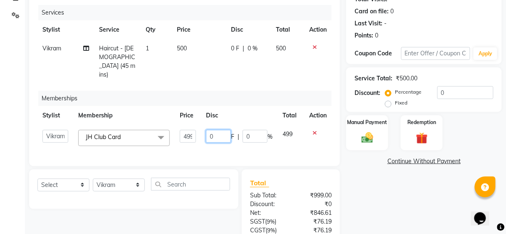
drag, startPoint x: 225, startPoint y: 126, endPoint x: 218, endPoint y: 126, distance: 7.1
click at [225, 130] on input "0" at bounding box center [218, 136] width 25 height 13
type input "400"
click at [280, 91] on div "Memberships" at bounding box center [188, 98] width 300 height 15
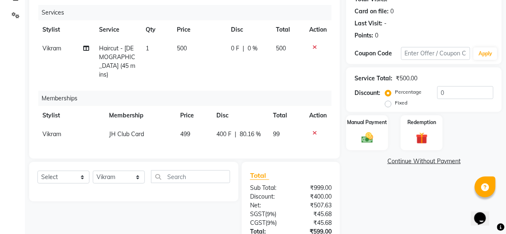
click at [265, 44] on div "0 F | 0 %" at bounding box center [249, 48] width 35 height 9
select select "32802"
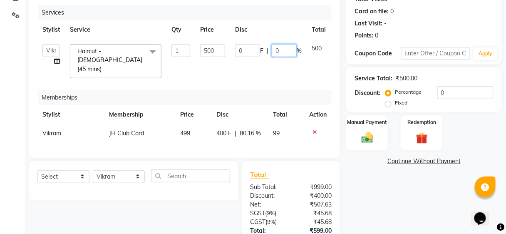
click at [286, 44] on input "0" at bounding box center [284, 50] width 25 height 13
type input "20"
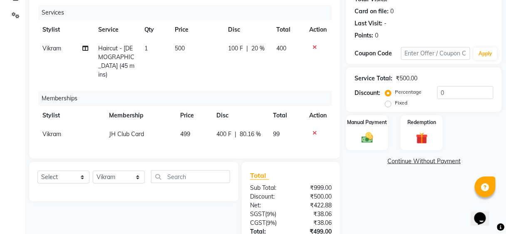
click at [290, 30] on tr "Stylist Service Qty Price Disc Total Action" at bounding box center [184, 29] width 294 height 19
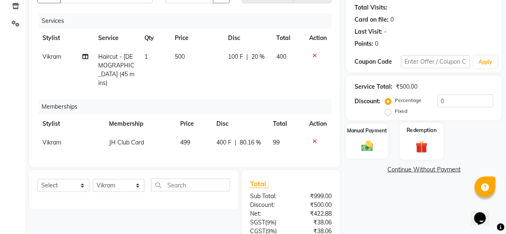
scroll to position [157, 0]
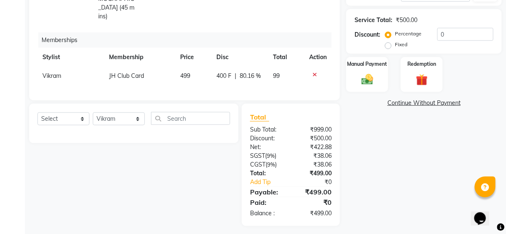
click at [391, 75] on div "Manual Payment Redemption" at bounding box center [424, 74] width 168 height 35
click at [379, 82] on div "Manual Payment" at bounding box center [368, 74] width 44 height 37
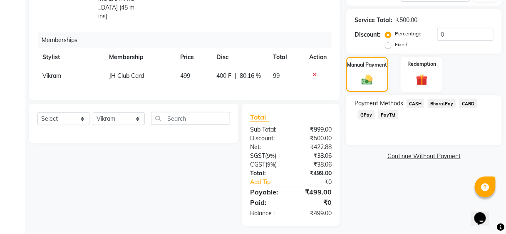
click at [436, 106] on span "BharatPay" at bounding box center [442, 104] width 28 height 10
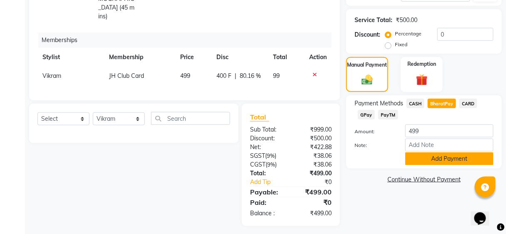
click at [437, 154] on button "Add Payment" at bounding box center [450, 158] width 88 height 13
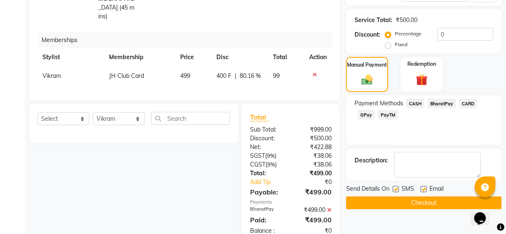
scroll to position [174, 0]
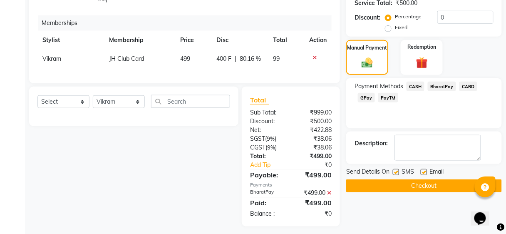
click at [432, 183] on button "Checkout" at bounding box center [424, 185] width 156 height 13
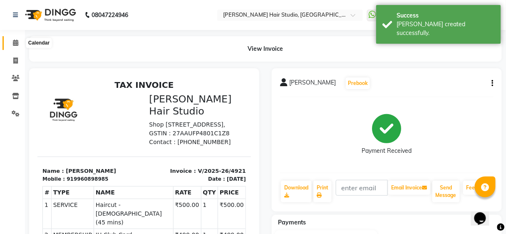
click at [14, 43] on icon at bounding box center [15, 43] width 5 height 6
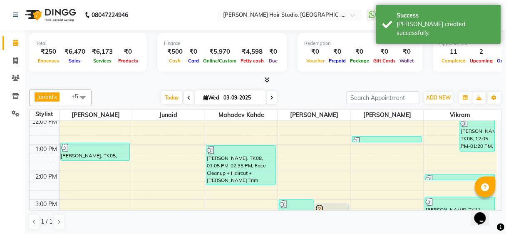
scroll to position [167, 0]
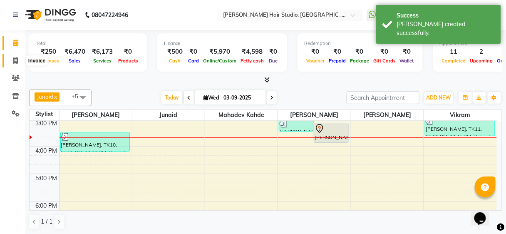
click at [12, 61] on span at bounding box center [15, 61] width 15 height 10
select select "service"
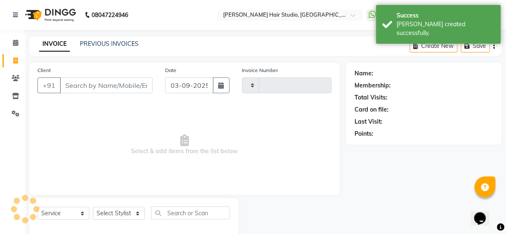
type input "4922"
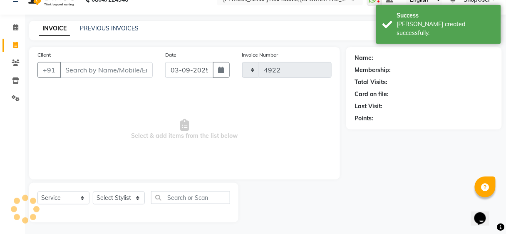
select select "627"
click at [112, 32] on div "INVOICE PREVIOUS INVOICES" at bounding box center [89, 29] width 120 height 10
click at [125, 31] on link "PREVIOUS INVOICES" at bounding box center [109, 28] width 59 height 7
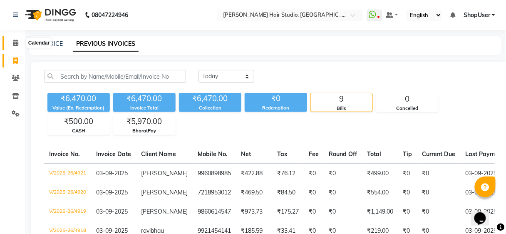
click at [19, 44] on span at bounding box center [15, 43] width 15 height 10
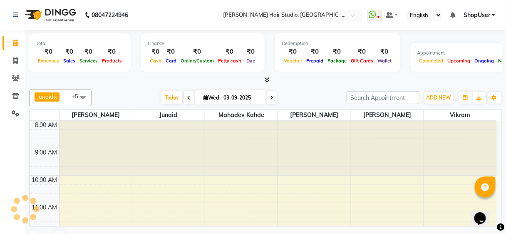
click at [19, 44] on span at bounding box center [15, 43] width 15 height 10
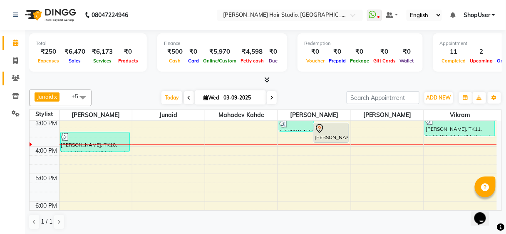
click at [15, 74] on span at bounding box center [15, 79] width 15 height 10
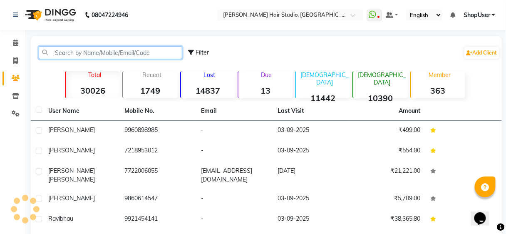
click at [82, 56] on input "text" at bounding box center [111, 52] width 144 height 13
click at [84, 55] on input "text" at bounding box center [111, 52] width 144 height 13
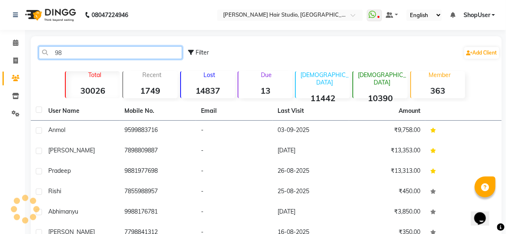
type input "9"
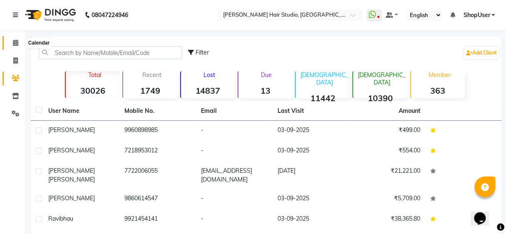
click at [15, 41] on icon at bounding box center [15, 43] width 5 height 6
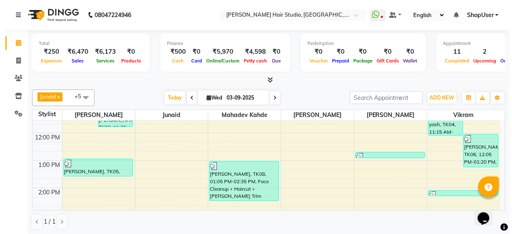
scroll to position [67, 0]
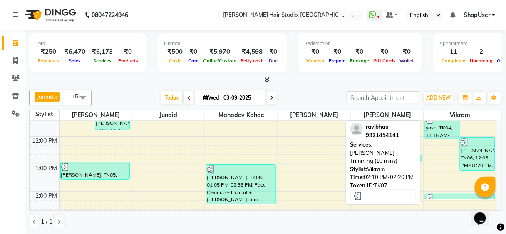
click at [440, 197] on div at bounding box center [460, 198] width 69 height 8
select select "3"
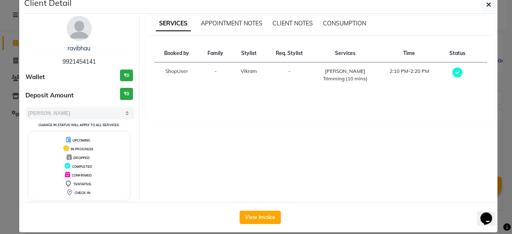
scroll to position [25, 0]
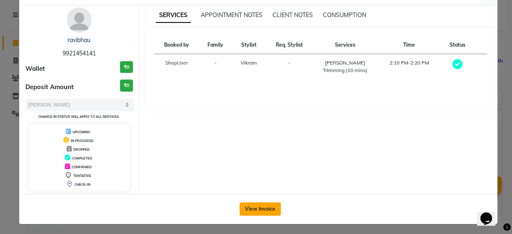
click at [266, 206] on button "View Invoice" at bounding box center [259, 208] width 41 height 13
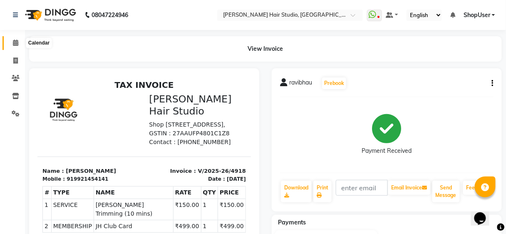
click at [15, 43] on icon at bounding box center [15, 43] width 5 height 6
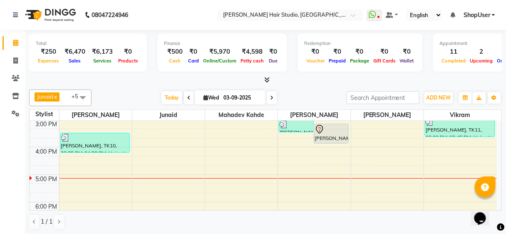
scroll to position [167, 0]
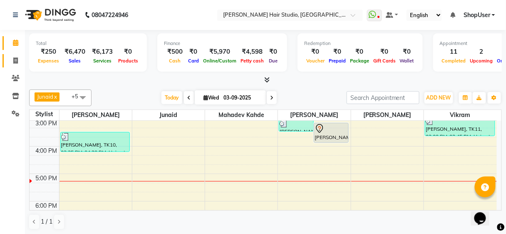
click at [15, 55] on link "Invoice" at bounding box center [12, 61] width 20 height 14
select select "service"
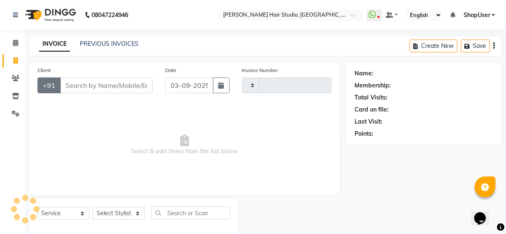
scroll to position [15, 0]
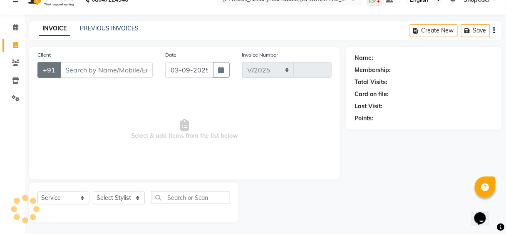
select select "627"
type input "4922"
click at [87, 70] on input "Client" at bounding box center [106, 70] width 93 height 16
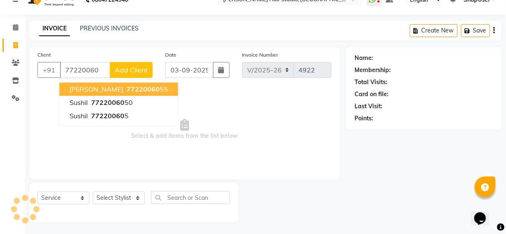
click at [103, 89] on span "sushil kumar Kumar" at bounding box center [97, 89] width 54 height 8
type input "7722006055"
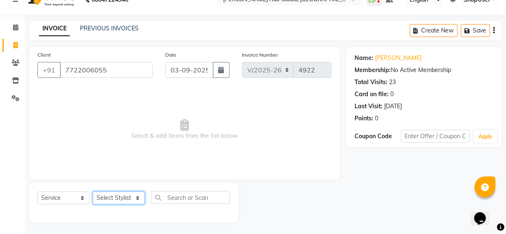
click at [131, 198] on select "Select Stylist [PERSON_NAME] [PERSON_NAME] Avinash [PERSON_NAME] kahde [PERSON_…" at bounding box center [119, 198] width 52 height 13
select select "80555"
click at [93, 192] on select "Select Stylist [PERSON_NAME] [PERSON_NAME] Avinash [PERSON_NAME] kahde [PERSON_…" at bounding box center [119, 198] width 52 height 13
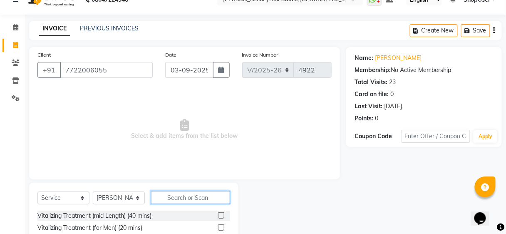
drag, startPoint x: 180, startPoint y: 190, endPoint x: 182, endPoint y: 199, distance: 9.8
click at [181, 196] on input "text" at bounding box center [190, 197] width 79 height 13
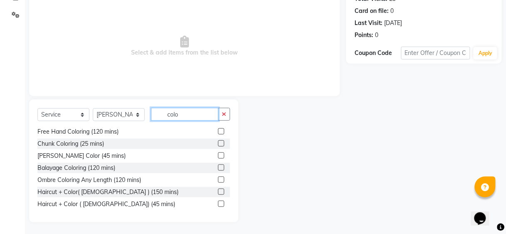
scroll to position [85, 0]
type input "colo"
click at [218, 206] on div at bounding box center [220, 205] width 5 height 9
click at [218, 202] on label at bounding box center [221, 204] width 6 height 6
click at [218, 202] on input "checkbox" at bounding box center [220, 204] width 5 height 5
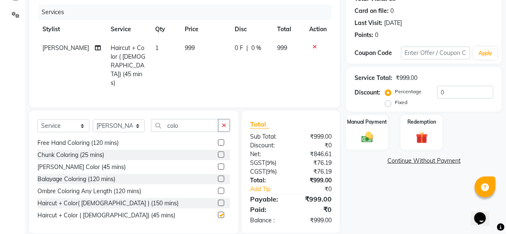
checkbox input "false"
click at [383, 131] on div "Manual Payment" at bounding box center [368, 132] width 44 height 37
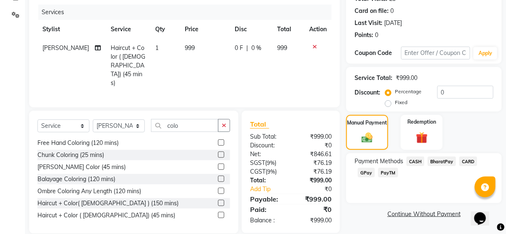
click at [473, 159] on span "CARD" at bounding box center [469, 162] width 18 height 10
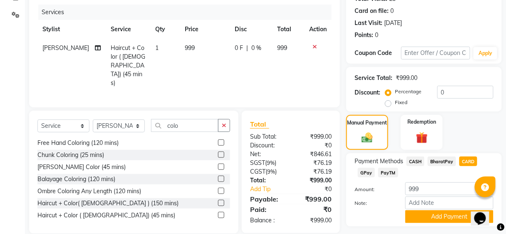
scroll to position [120, 0]
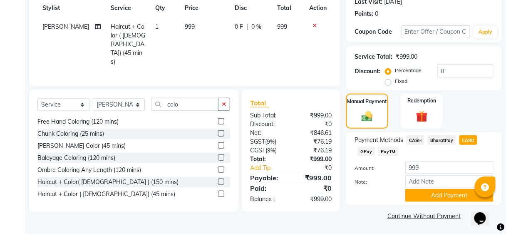
click at [454, 207] on div "Name: Sushil Kumar Kumar Membership: No Active Membership Total Visits: 23 Card…" at bounding box center [427, 83] width 162 height 280
click at [451, 198] on button "Add Payment" at bounding box center [450, 195] width 88 height 13
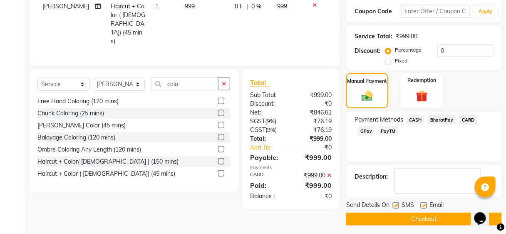
scroll to position [143, 0]
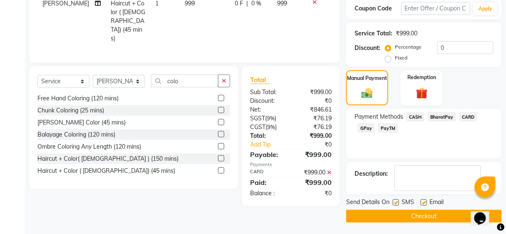
click at [444, 215] on button "Checkout" at bounding box center [424, 216] width 156 height 13
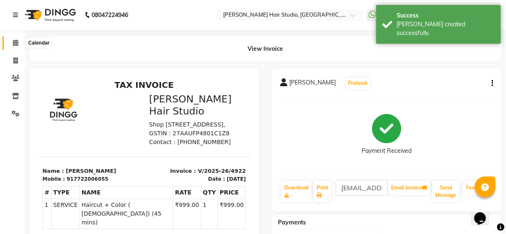
click at [12, 45] on span at bounding box center [15, 43] width 15 height 10
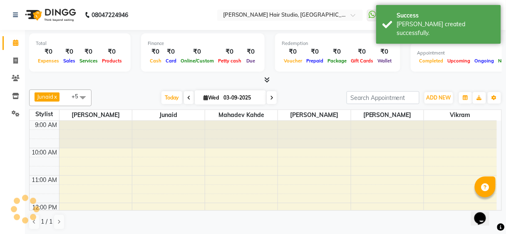
click at [12, 45] on span at bounding box center [15, 43] width 15 height 10
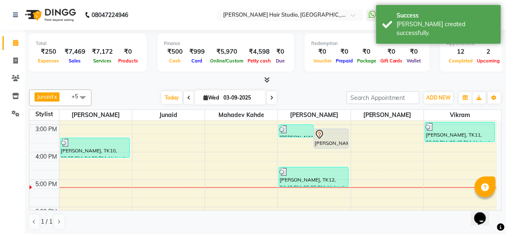
scroll to position [200, 0]
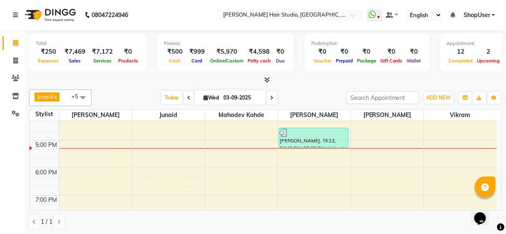
click at [246, 180] on div "9:00 AM 10:00 AM 11:00 AM 12:00 PM 1:00 PM 2:00 PM 3:00 PM 4:00 PM 5:00 PM 6:00…" at bounding box center [264, 113] width 468 height 384
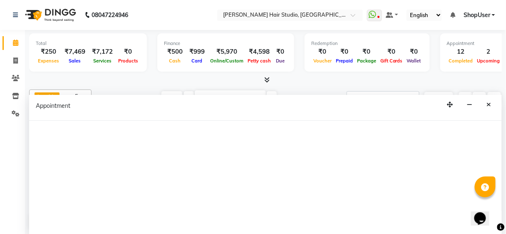
click at [246, 179] on div at bounding box center [265, 178] width 473 height 115
select select "88870"
select select "1095"
select select "tentative"
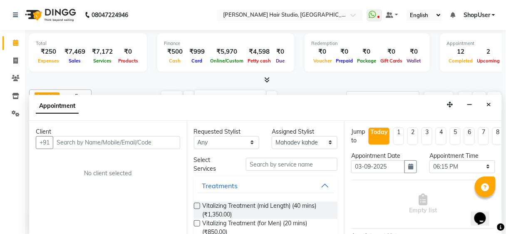
click at [119, 145] on input "text" at bounding box center [116, 142] width 127 height 13
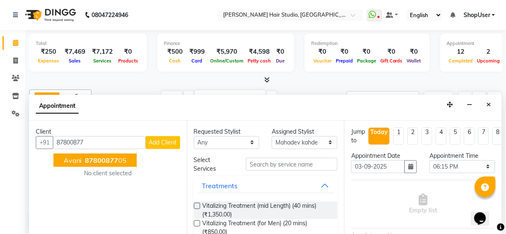
click at [105, 158] on span "87800877" at bounding box center [101, 160] width 33 height 8
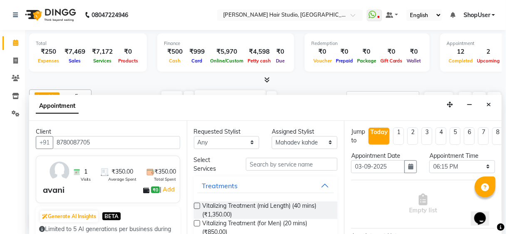
type input "8780087705"
click at [272, 158] on input "text" at bounding box center [292, 164] width 92 height 13
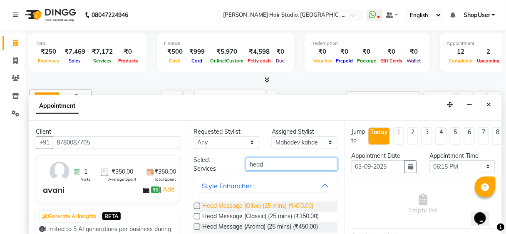
type input "head"
click at [251, 205] on span "Head Message (Olive) (25 mins) (₹400.00)" at bounding box center [258, 207] width 111 height 10
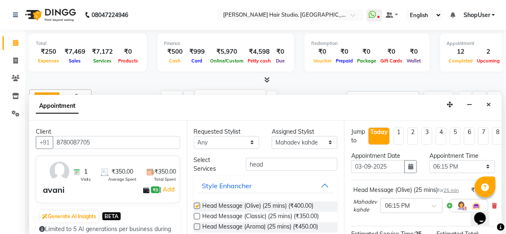
checkbox input "false"
click at [291, 162] on input "head" at bounding box center [292, 164] width 92 height 13
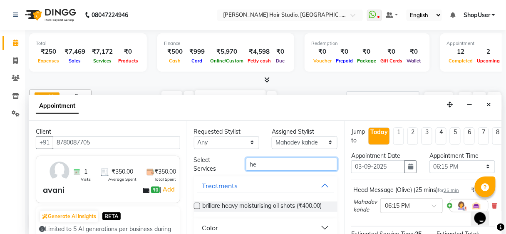
type input "h"
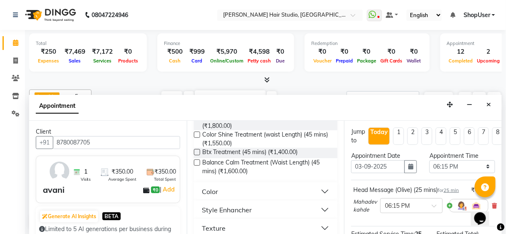
scroll to position [238, 0]
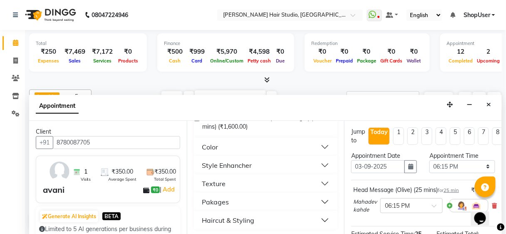
type input "45"
click at [260, 214] on button "Haircut & Styling" at bounding box center [265, 220] width 137 height 15
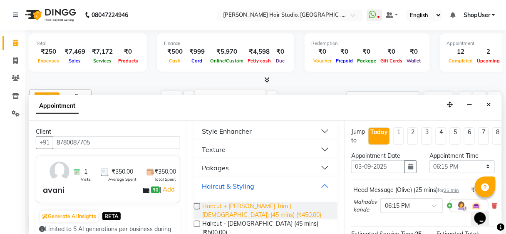
scroll to position [280, 0]
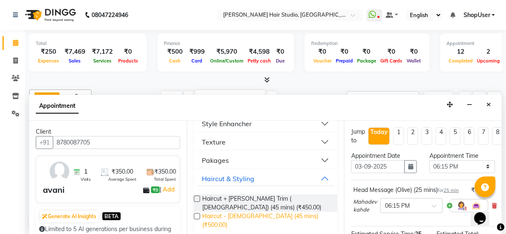
click at [242, 219] on span "Haircut - Female (45 mins) (₹500.00)" at bounding box center [267, 220] width 129 height 17
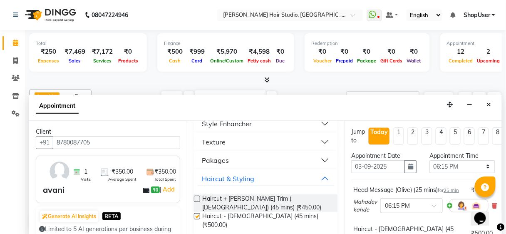
checkbox input "false"
click at [443, 163] on select "Select 10:00 AM 10:15 AM 10:30 AM 10:45 AM 11:00 AM 11:15 AM 11:30 AM 11:45 AM …" at bounding box center [463, 166] width 66 height 13
select select "1170"
click at [430, 160] on select "Select 10:00 AM 10:15 AM 10:30 AM 10:45 AM 11:00 AM 11:15 AM 11:30 AM 11:45 AM …" at bounding box center [463, 166] width 66 height 13
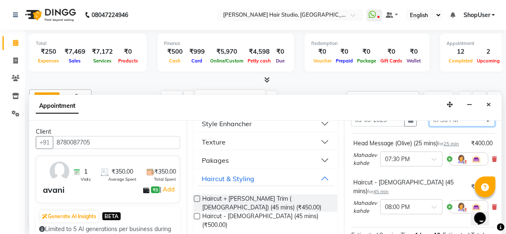
scroll to position [165, 0]
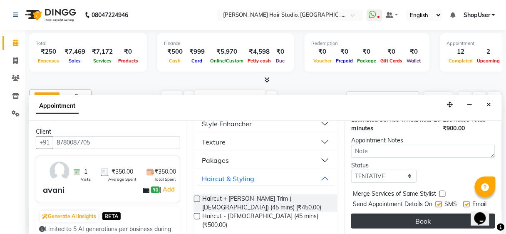
click at [395, 214] on button "Book" at bounding box center [423, 221] width 144 height 15
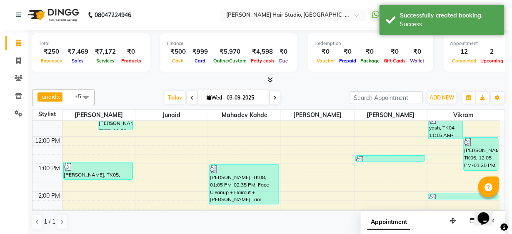
scroll to position [0, 0]
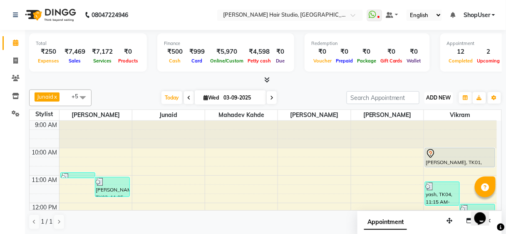
click at [441, 102] on button "ADD NEW Toggle Dropdown" at bounding box center [439, 98] width 29 height 12
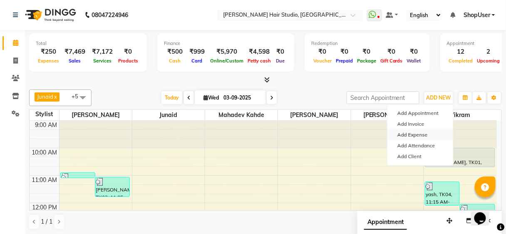
click at [410, 138] on link "Add Expense" at bounding box center [421, 135] width 66 height 11
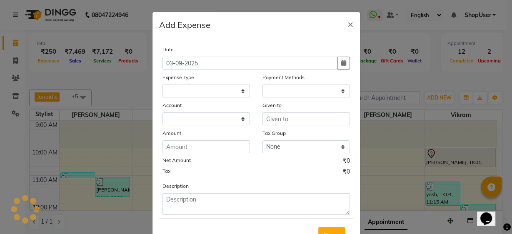
select select
select select "1"
select select "2441"
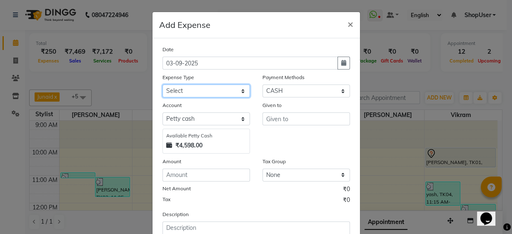
click at [229, 94] on select "Select Advance Salary Bank charges Car maintenance Cash transfer to bank Cash t…" at bounding box center [205, 91] width 87 height 13
select select "10"
click at [162, 85] on select "Select Advance Salary Bank charges Car maintenance Cash transfer to bank Cash t…" at bounding box center [205, 91] width 87 height 13
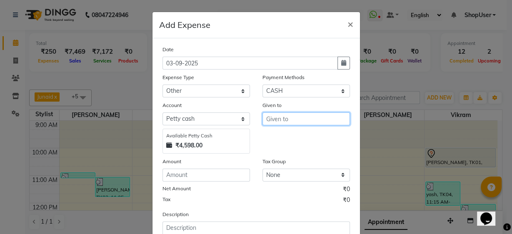
click at [294, 119] on input "text" at bounding box center [305, 118] width 87 height 13
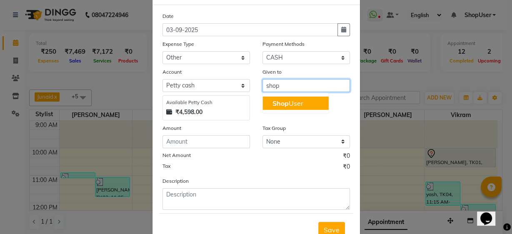
click at [294, 104] on ngb-highlight "Shop User" at bounding box center [287, 103] width 31 height 8
type input "ShopUser"
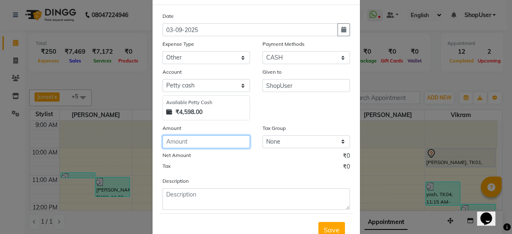
click at [196, 143] on input "number" at bounding box center [205, 141] width 87 height 13
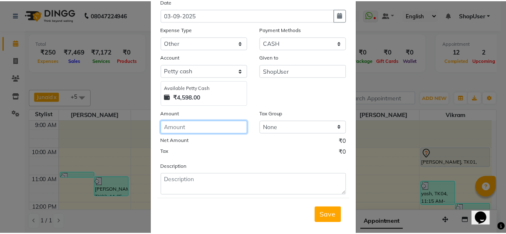
scroll to position [62, 0]
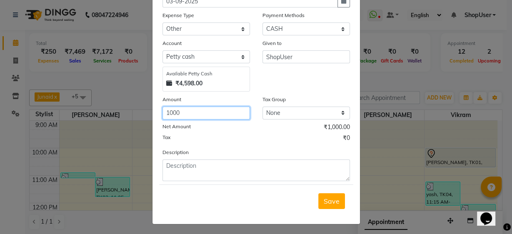
type input "1000"
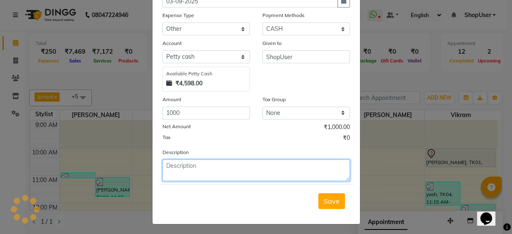
click at [194, 171] on textarea at bounding box center [255, 171] width 187 height 22
type textarea "electric sujit"
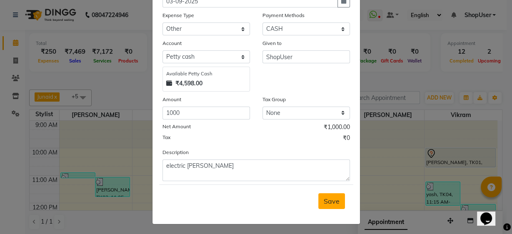
click at [332, 197] on span "Save" at bounding box center [332, 201] width 16 height 8
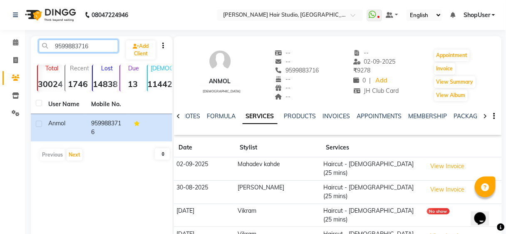
drag, startPoint x: 96, startPoint y: 48, endPoint x: 100, endPoint y: 49, distance: 4.2
click at [100, 49] on input "9599883716" at bounding box center [79, 46] width 80 height 13
type input "9"
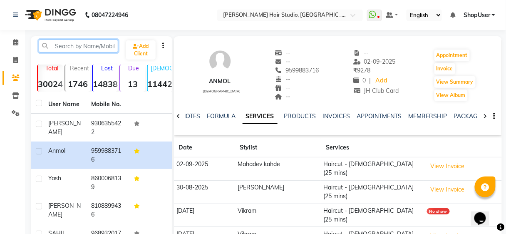
paste input "9921454141"
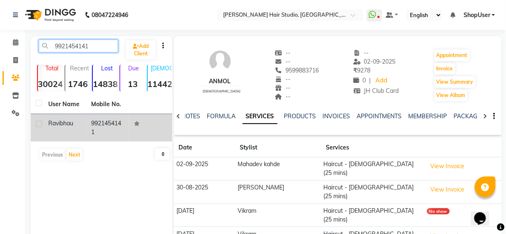
type input "9921454141"
click at [90, 133] on td "9921454141" at bounding box center [107, 127] width 43 height 27
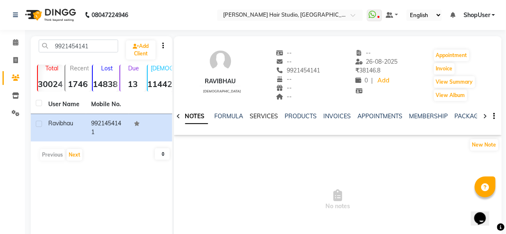
click at [273, 114] on link "SERVICES" at bounding box center [264, 115] width 28 height 7
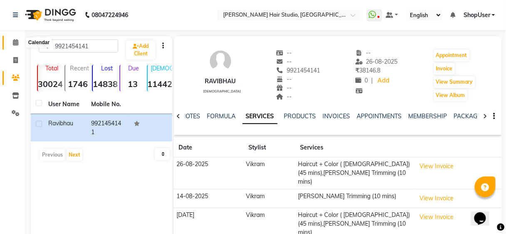
click at [13, 45] on icon at bounding box center [15, 42] width 5 height 6
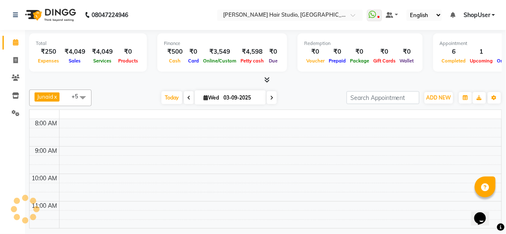
click at [13, 45] on icon at bounding box center [15, 42] width 5 height 6
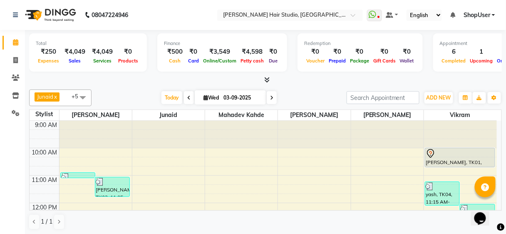
scroll to position [33, 0]
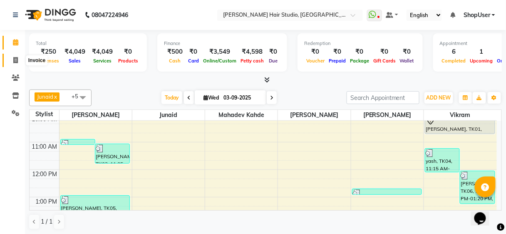
click at [13, 61] on icon at bounding box center [15, 60] width 5 height 6
select select "627"
select select "service"
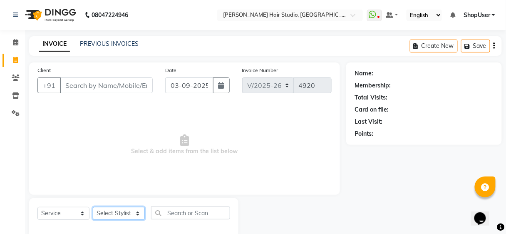
click at [122, 211] on select "Select Stylist [PERSON_NAME] [PERSON_NAME] Avinash [PERSON_NAME] kahde [PERSON_…" at bounding box center [119, 213] width 52 height 13
select select "50524"
click at [93, 207] on select "Select Stylist [PERSON_NAME] [PERSON_NAME] Avinash [PERSON_NAME] kahde [PERSON_…" at bounding box center [119, 213] width 52 height 13
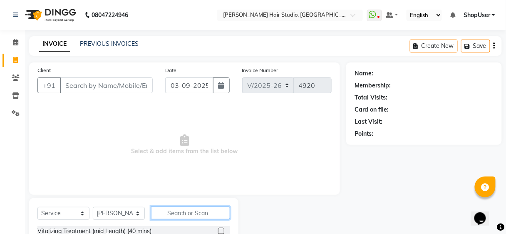
click at [183, 217] on input "text" at bounding box center [190, 213] width 79 height 13
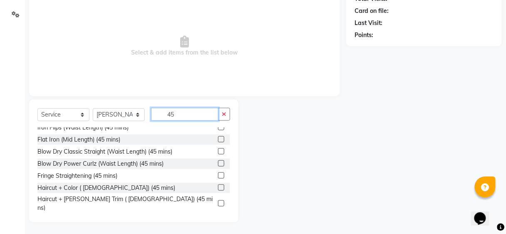
scroll to position [194, 0]
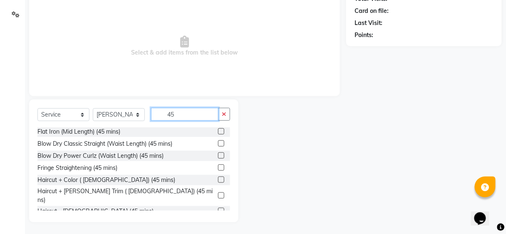
type input "45"
click at [218, 208] on label at bounding box center [221, 211] width 6 height 6
click at [218, 209] on input "checkbox" at bounding box center [220, 211] width 5 height 5
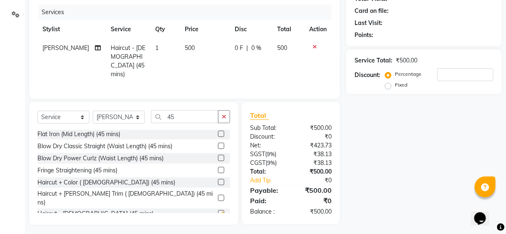
checkbox input "false"
click at [221, 113] on button "button" at bounding box center [224, 116] width 12 height 13
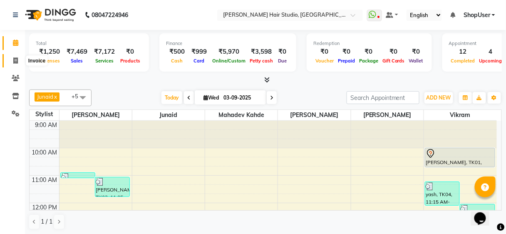
click at [14, 58] on icon at bounding box center [15, 60] width 5 height 6
click at [21, 65] on link "Invoice" at bounding box center [12, 61] width 20 height 14
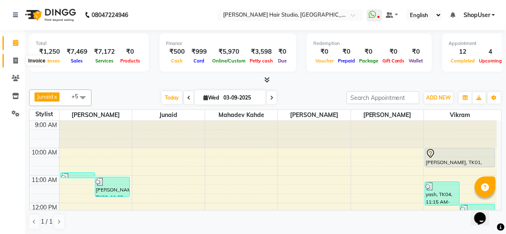
select select "service"
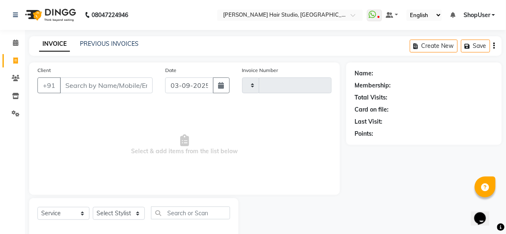
click at [95, 77] on input "Client" at bounding box center [106, 85] width 93 height 16
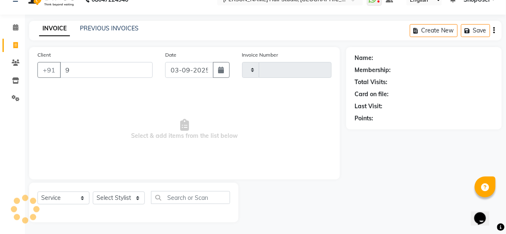
type input "99"
select select "627"
type input "4923"
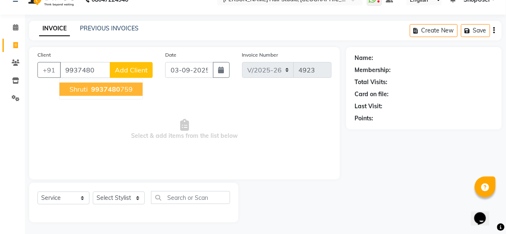
click at [96, 90] on span "9937480" at bounding box center [105, 89] width 29 height 8
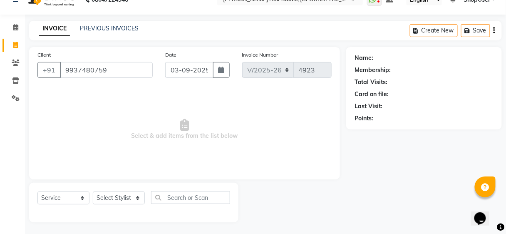
type input "9937480759"
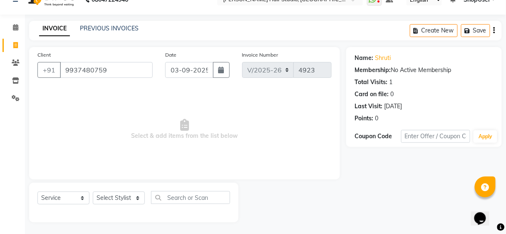
click at [135, 190] on div "Select Service Product Membership Package Voucher Prepaid Gift Card Select Styl…" at bounding box center [133, 203] width 209 height 40
click at [135, 196] on select "Select Stylist [PERSON_NAME] [PERSON_NAME] Avinash [PERSON_NAME] kahde [PERSON_…" at bounding box center [119, 198] width 52 height 13
select select "32802"
click at [93, 192] on select "Select Stylist [PERSON_NAME] [PERSON_NAME] Avinash [PERSON_NAME] kahde [PERSON_…" at bounding box center [119, 198] width 52 height 13
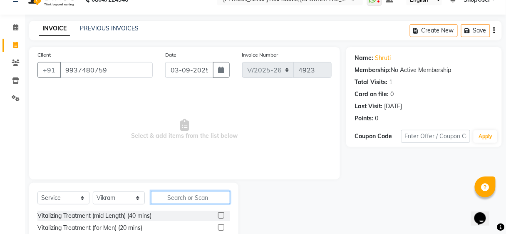
click at [189, 196] on input "text" at bounding box center [190, 197] width 79 height 13
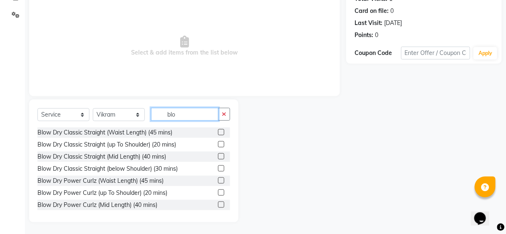
type input "blo"
click at [219, 131] on div at bounding box center [224, 132] width 12 height 10
click at [218, 132] on label at bounding box center [221, 132] width 6 height 6
click at [218, 132] on input "checkbox" at bounding box center [220, 132] width 5 height 5
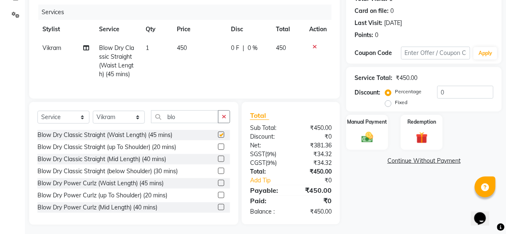
checkbox input "false"
click at [226, 120] on icon "button" at bounding box center [224, 117] width 5 height 6
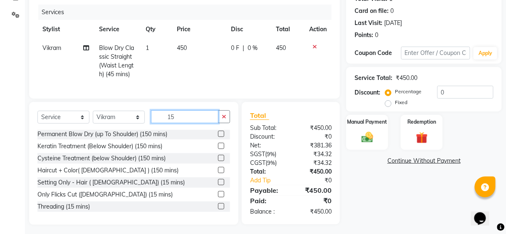
scroll to position [107, 0]
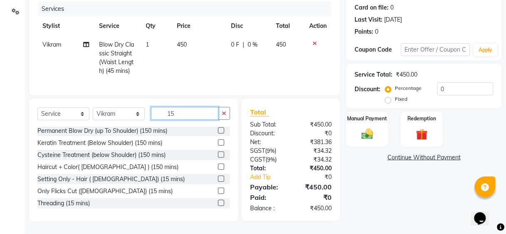
type input "15"
click at [218, 203] on label at bounding box center [221, 203] width 6 height 6
click at [218, 203] on input "checkbox" at bounding box center [220, 203] width 5 height 5
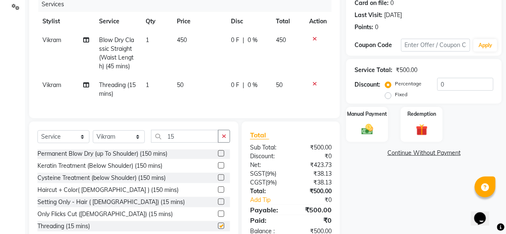
checkbox input "false"
click at [76, 92] on td "Vikram" at bounding box center [65, 89] width 57 height 27
select select "32802"
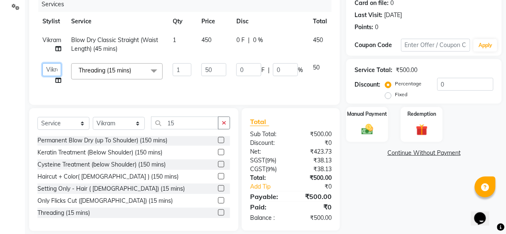
click at [53, 71] on select "[PERSON_NAME] [PERSON_NAME] Avinash [PERSON_NAME] kahde [PERSON_NAME] Pawan [PE…" at bounding box center [51, 69] width 19 height 13
select select "86031"
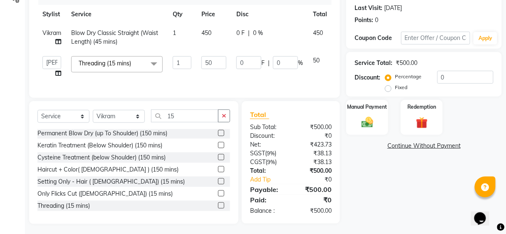
scroll to position [120, 0]
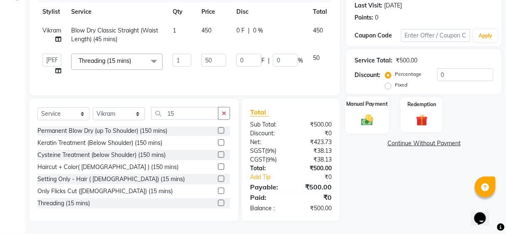
click at [357, 101] on label "Manual Payment" at bounding box center [368, 104] width 42 height 8
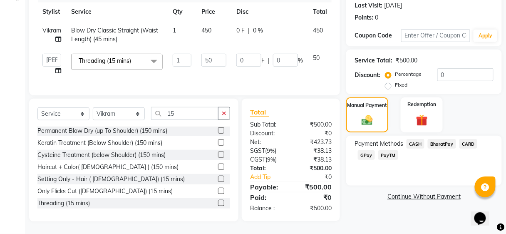
click at [450, 139] on span "BharatPay" at bounding box center [442, 144] width 28 height 10
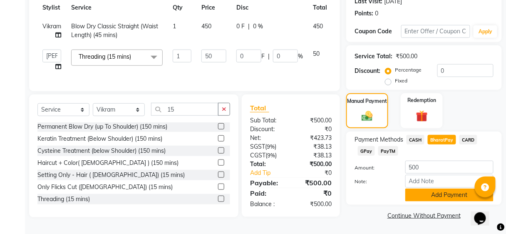
click at [438, 195] on button "Add Payment" at bounding box center [450, 195] width 88 height 13
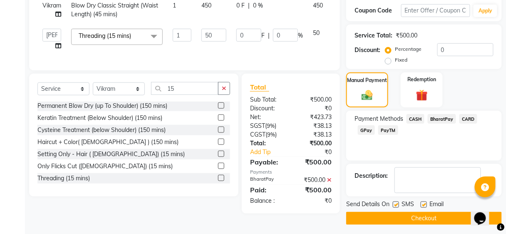
scroll to position [143, 0]
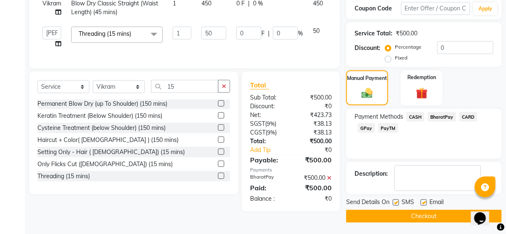
click at [431, 217] on button "Checkout" at bounding box center [424, 216] width 156 height 13
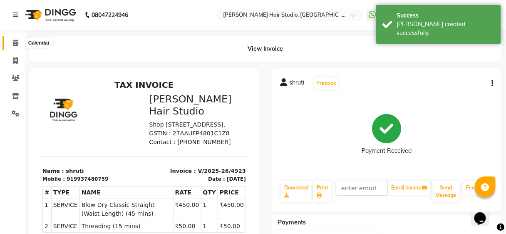
click at [14, 45] on icon at bounding box center [15, 43] width 5 height 6
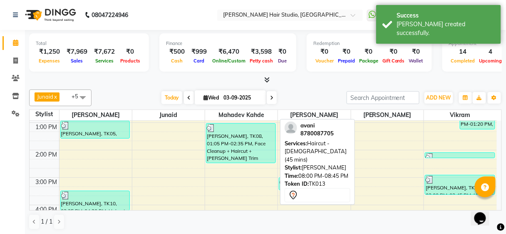
scroll to position [67, 0]
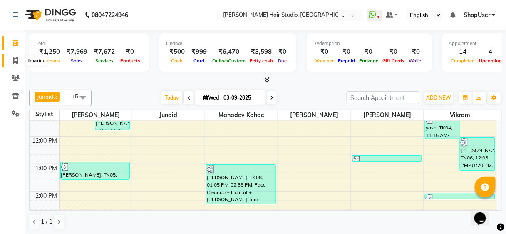
click at [18, 57] on span at bounding box center [15, 61] width 15 height 10
select select "service"
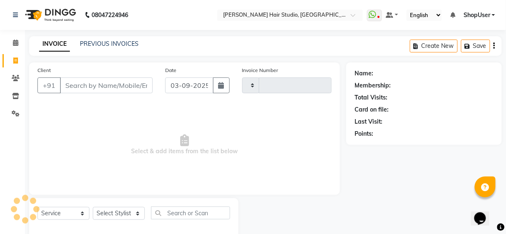
scroll to position [15, 0]
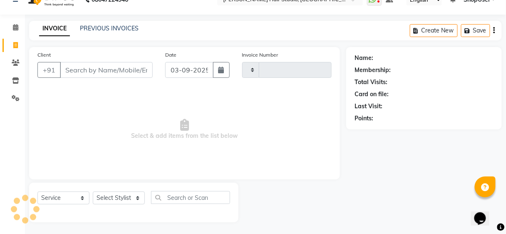
click at [112, 76] on input "Client" at bounding box center [106, 70] width 93 height 16
type input "4924"
select select "627"
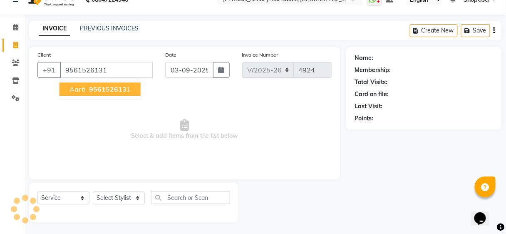
type input "9561526131"
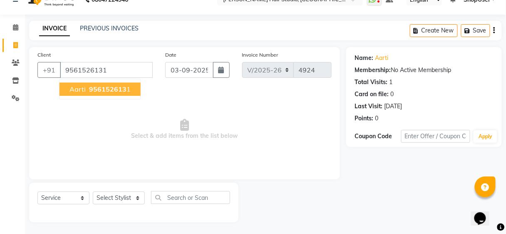
click at [132, 87] on button "Aarti 956152613 1" at bounding box center [100, 88] width 81 height 13
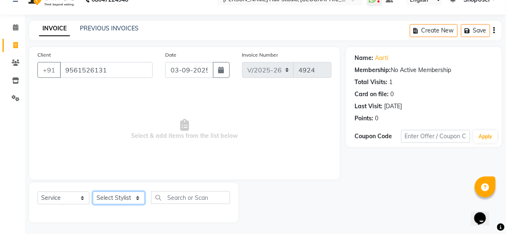
click at [128, 197] on select "Select Stylist [PERSON_NAME] [PERSON_NAME] Avinash [PERSON_NAME] kahde [PERSON_…" at bounding box center [119, 198] width 52 height 13
select select "88870"
click at [93, 192] on select "Select Stylist [PERSON_NAME] [PERSON_NAME] Avinash [PERSON_NAME] kahde [PERSON_…" at bounding box center [119, 198] width 52 height 13
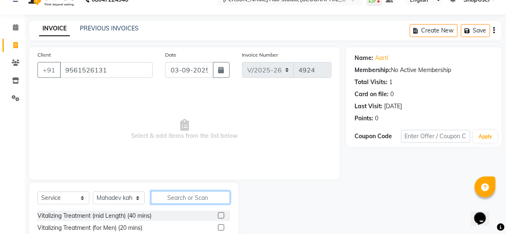
click at [207, 197] on input "text" at bounding box center [190, 197] width 79 height 13
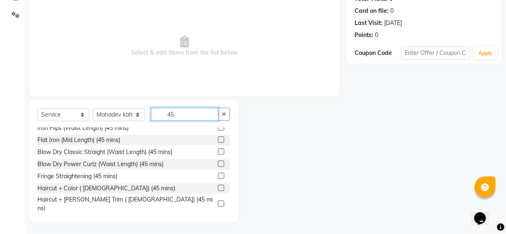
scroll to position [194, 0]
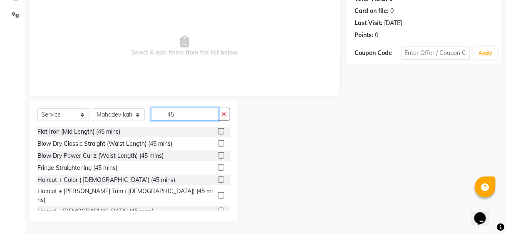
type input "45"
click at [218, 208] on label at bounding box center [221, 211] width 6 height 6
click at [218, 209] on input "checkbox" at bounding box center [220, 211] width 5 height 5
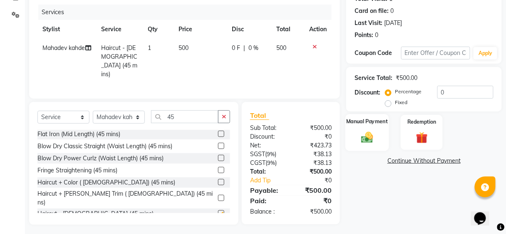
checkbox input "false"
click at [368, 126] on div "Manual Payment" at bounding box center [368, 132] width 44 height 37
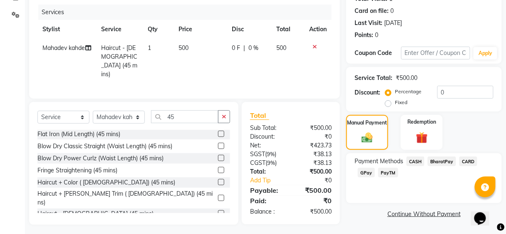
click at [440, 161] on span "BharatPay" at bounding box center [442, 162] width 28 height 10
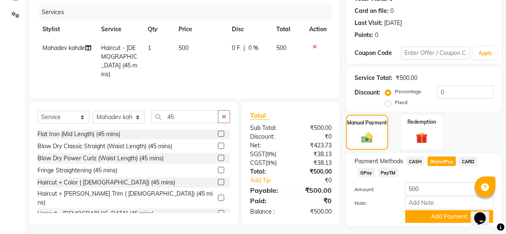
scroll to position [120, 0]
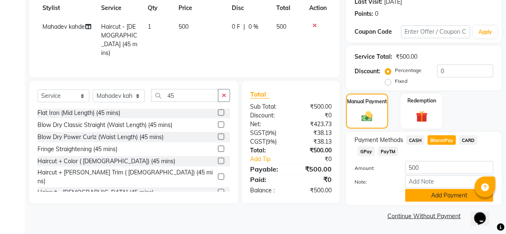
click at [443, 197] on button "Add Payment" at bounding box center [450, 195] width 88 height 13
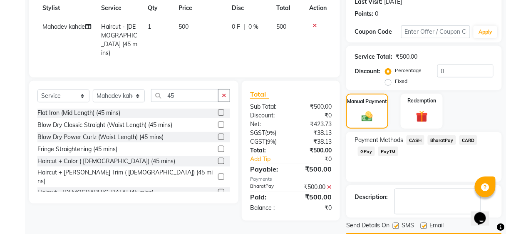
scroll to position [143, 0]
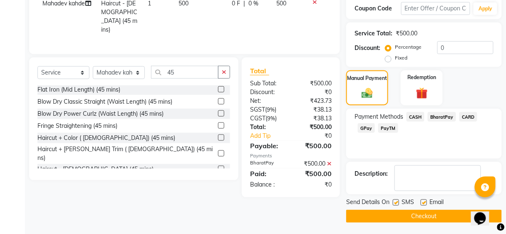
click at [446, 215] on button "Checkout" at bounding box center [424, 216] width 156 height 13
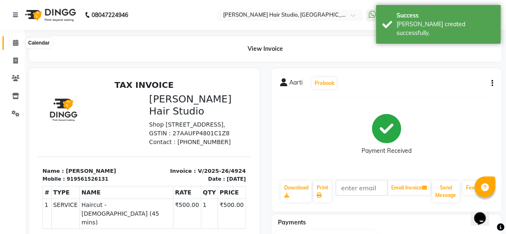
click at [21, 42] on span at bounding box center [15, 43] width 15 height 10
click at [15, 44] on icon at bounding box center [15, 43] width 5 height 6
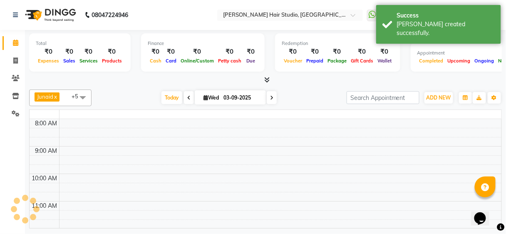
click at [15, 44] on icon at bounding box center [15, 43] width 5 height 6
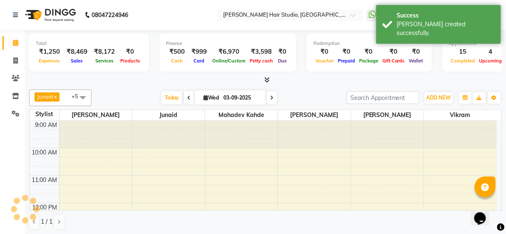
click at [15, 44] on icon at bounding box center [15, 43] width 5 height 6
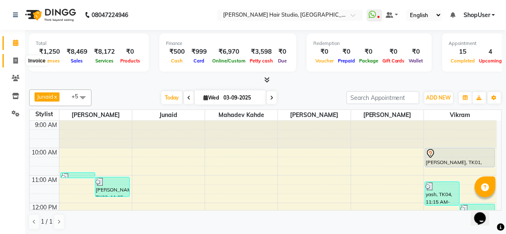
click at [17, 59] on icon at bounding box center [15, 60] width 5 height 6
select select "service"
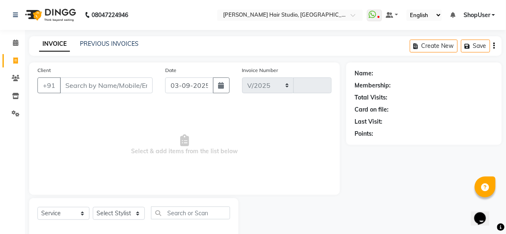
select select "627"
type input "4925"
click at [70, 80] on input "Client" at bounding box center [106, 85] width 93 height 16
type input "7603039244"
click at [123, 83] on span "Add Client" at bounding box center [131, 85] width 33 height 8
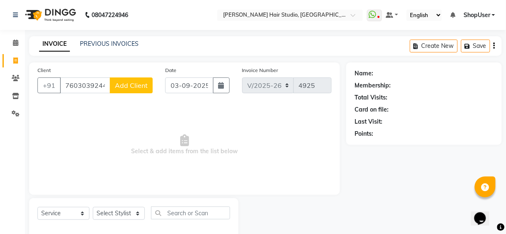
select select "22"
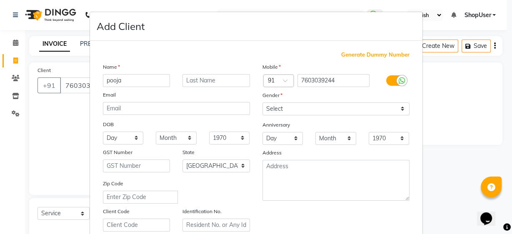
type input "pooja"
click at [304, 109] on select "Select [DEMOGRAPHIC_DATA] [DEMOGRAPHIC_DATA] Other Prefer Not To Say" at bounding box center [335, 108] width 147 height 13
select select "[DEMOGRAPHIC_DATA]"
click at [262, 102] on select "Select [DEMOGRAPHIC_DATA] [DEMOGRAPHIC_DATA] Other Prefer Not To Say" at bounding box center [335, 108] width 147 height 13
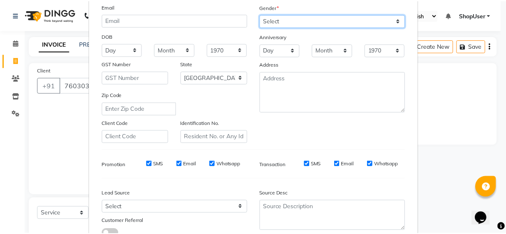
scroll to position [148, 0]
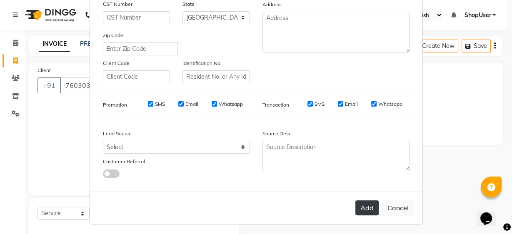
click at [358, 203] on button "Add" at bounding box center [366, 207] width 23 height 15
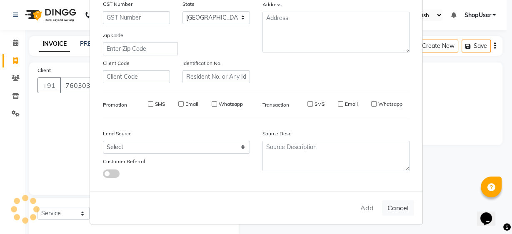
select select
select select "null"
select select
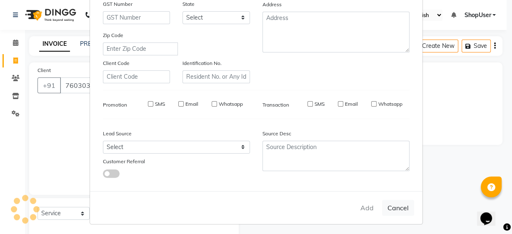
select select
checkbox input "false"
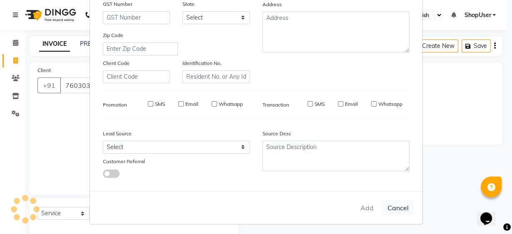
checkbox input "false"
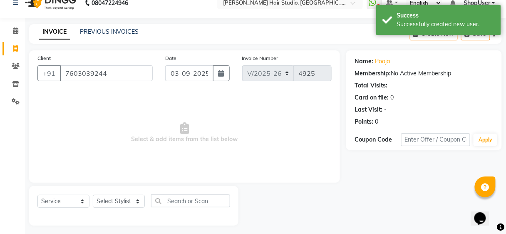
scroll to position [15, 0]
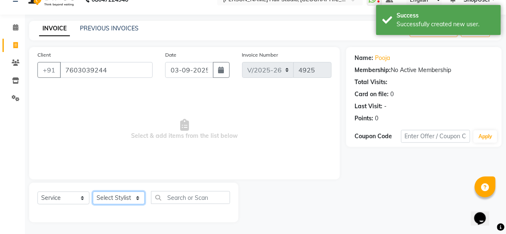
click at [130, 198] on select "Select Stylist [PERSON_NAME] [PERSON_NAME] Avinash [PERSON_NAME] kahde [PERSON_…" at bounding box center [119, 198] width 52 height 13
select select "50524"
click at [93, 192] on select "Select Stylist [PERSON_NAME] [PERSON_NAME] Avinash [PERSON_NAME] kahde [PERSON_…" at bounding box center [119, 198] width 52 height 13
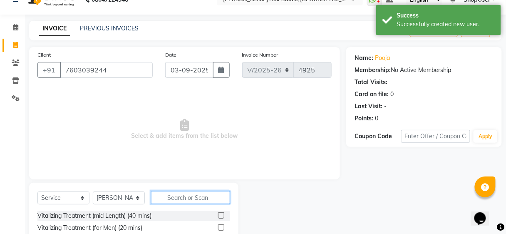
click at [177, 195] on input "text" at bounding box center [190, 197] width 79 height 13
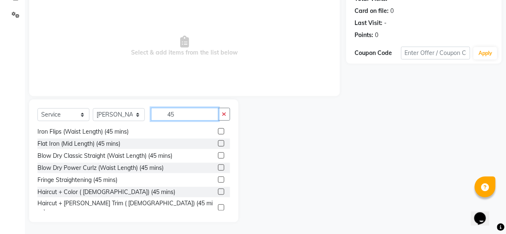
scroll to position [194, 0]
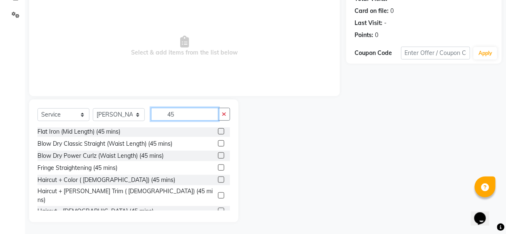
type input "45"
click at [218, 208] on label at bounding box center [221, 211] width 6 height 6
click at [218, 209] on input "checkbox" at bounding box center [220, 211] width 5 height 5
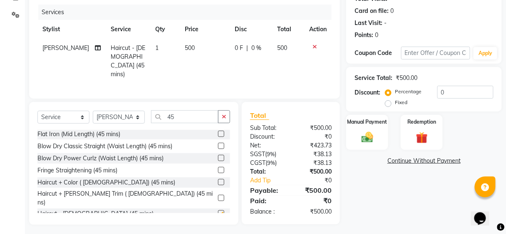
checkbox input "false"
click at [364, 133] on img at bounding box center [368, 137] width 20 height 14
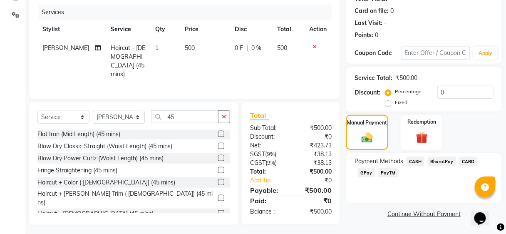
click at [435, 160] on span "BharatPay" at bounding box center [442, 162] width 28 height 10
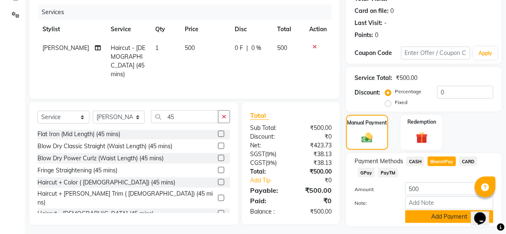
scroll to position [120, 0]
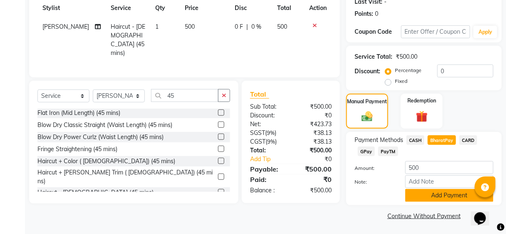
click at [428, 190] on button "Add Payment" at bounding box center [450, 195] width 88 height 13
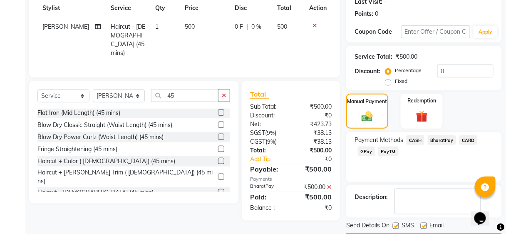
scroll to position [143, 0]
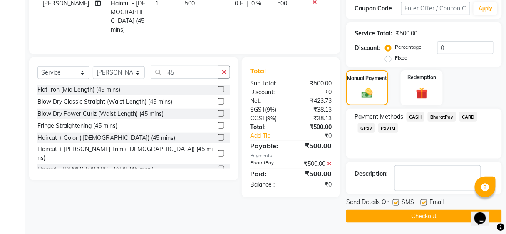
click at [425, 216] on button "Checkout" at bounding box center [424, 216] width 156 height 13
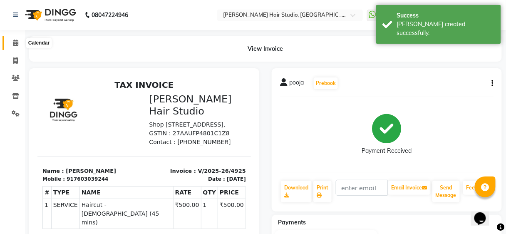
click at [19, 45] on span at bounding box center [15, 43] width 15 height 10
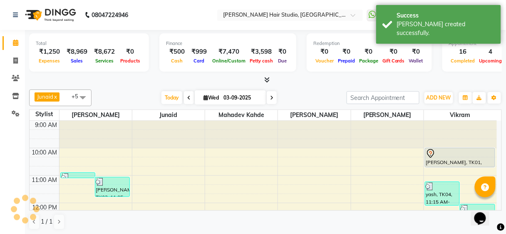
scroll to position [243, 0]
